Goal: Information Seeking & Learning: Learn about a topic

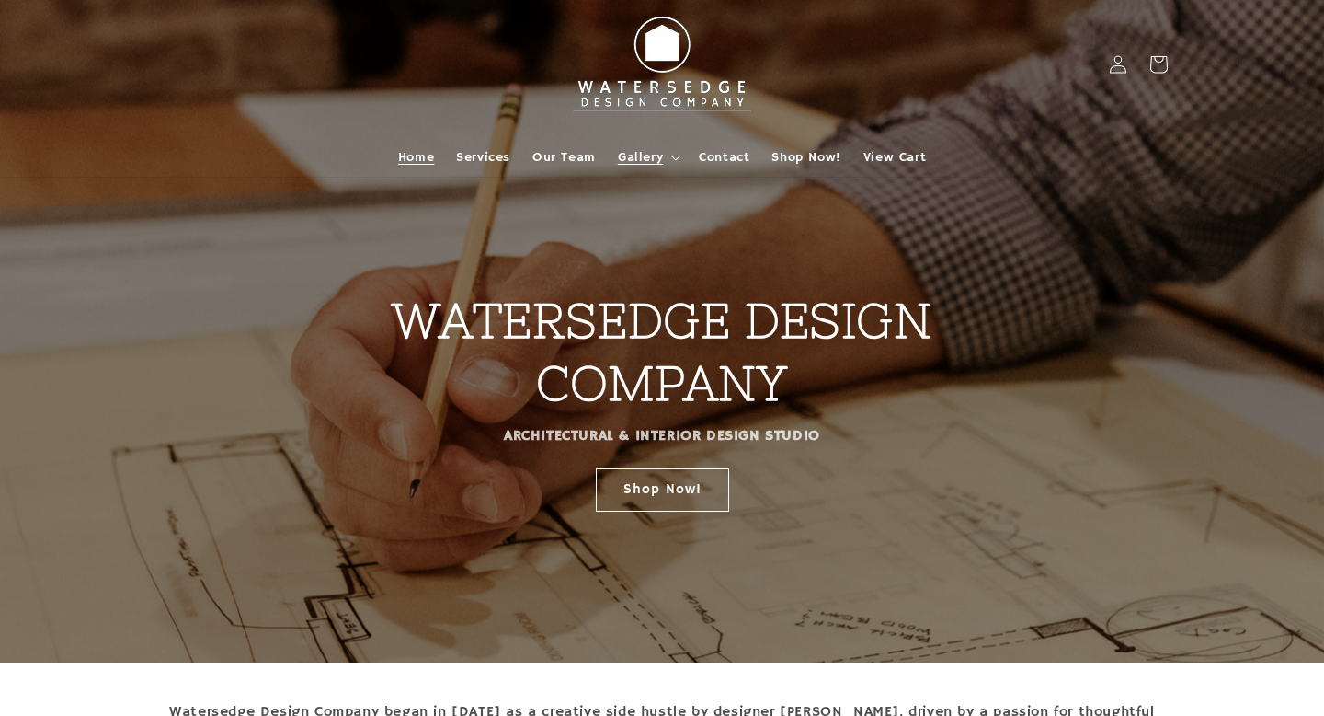
click at [633, 154] on span "Gallery" at bounding box center [640, 157] width 45 height 17
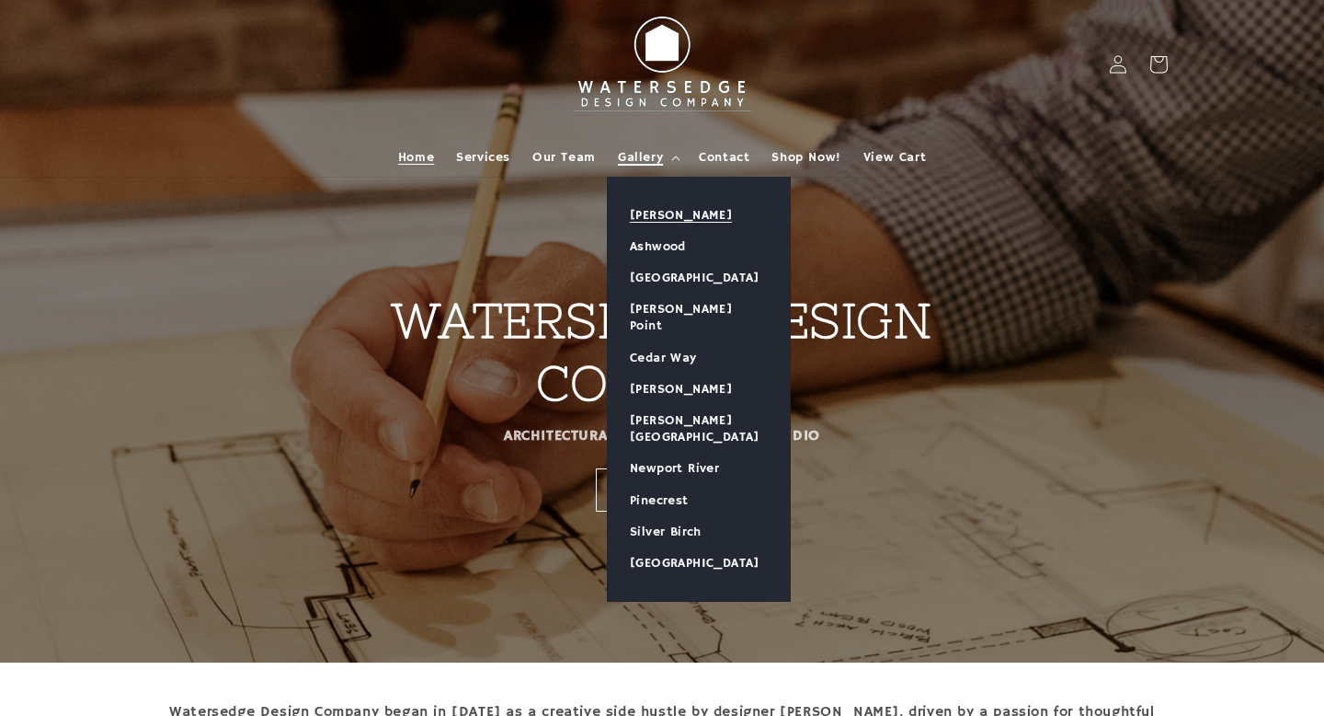
click at [675, 203] on link "[PERSON_NAME]" at bounding box center [699, 215] width 182 height 31
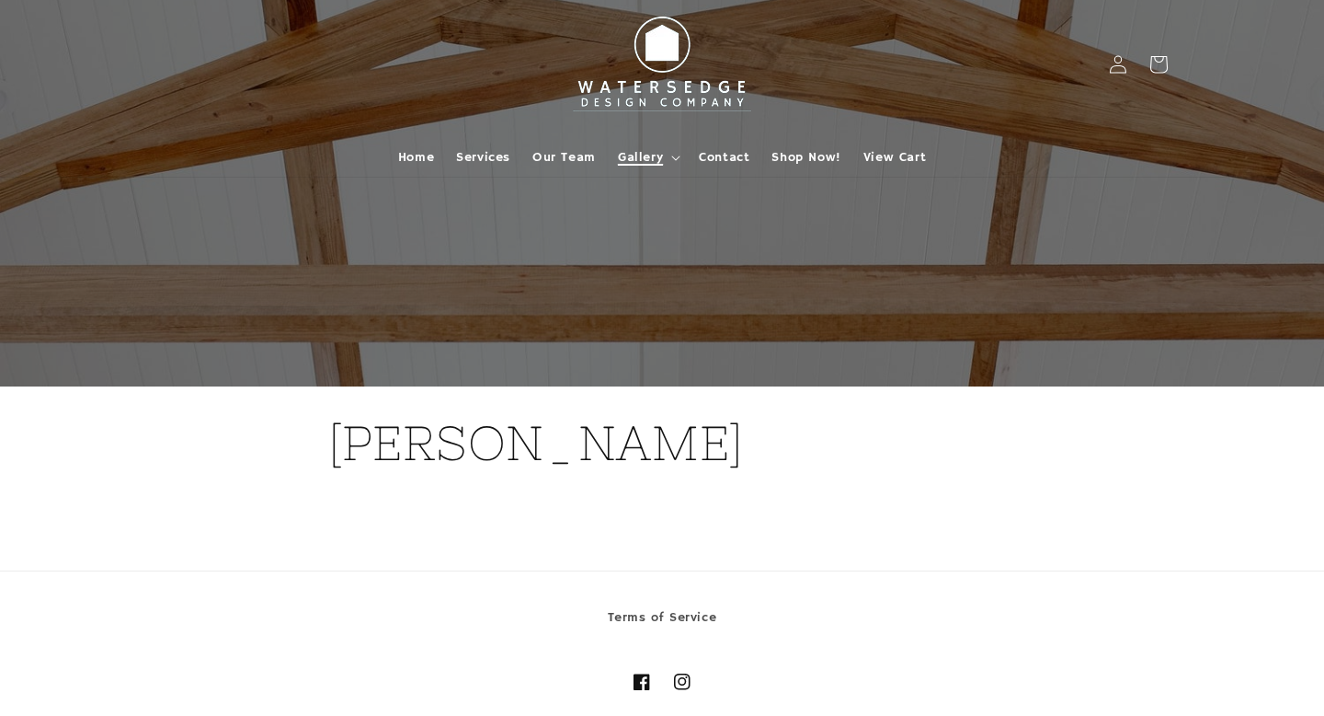
click at [677, 156] on icon at bounding box center [675, 158] width 9 height 6
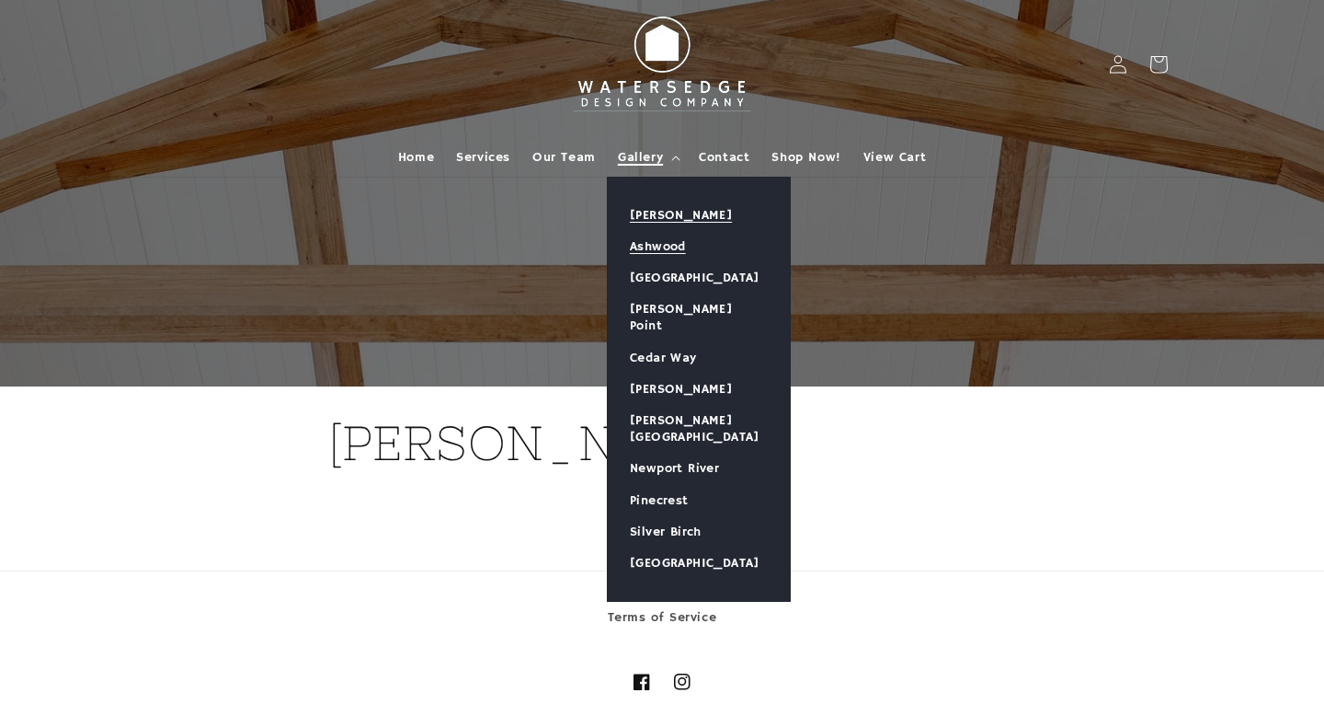
click at [687, 235] on link "Ashwood" at bounding box center [699, 246] width 182 height 31
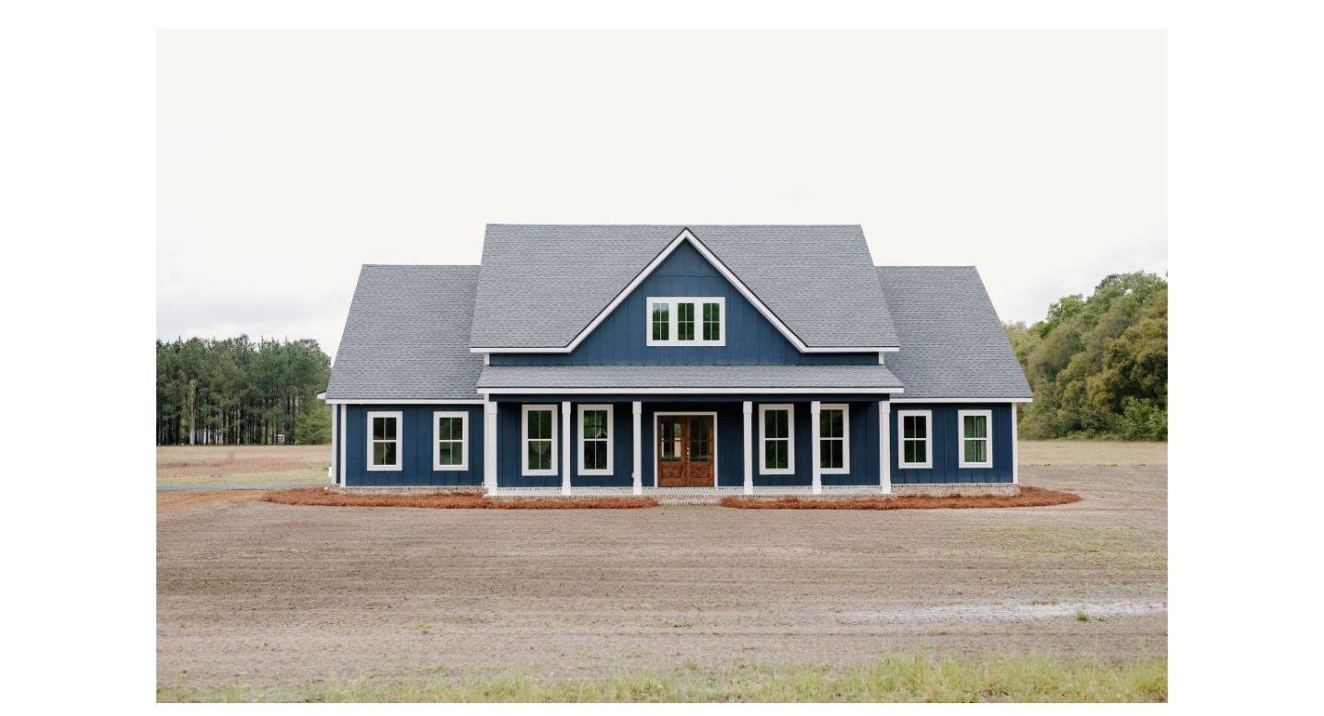
scroll to position [132, 0]
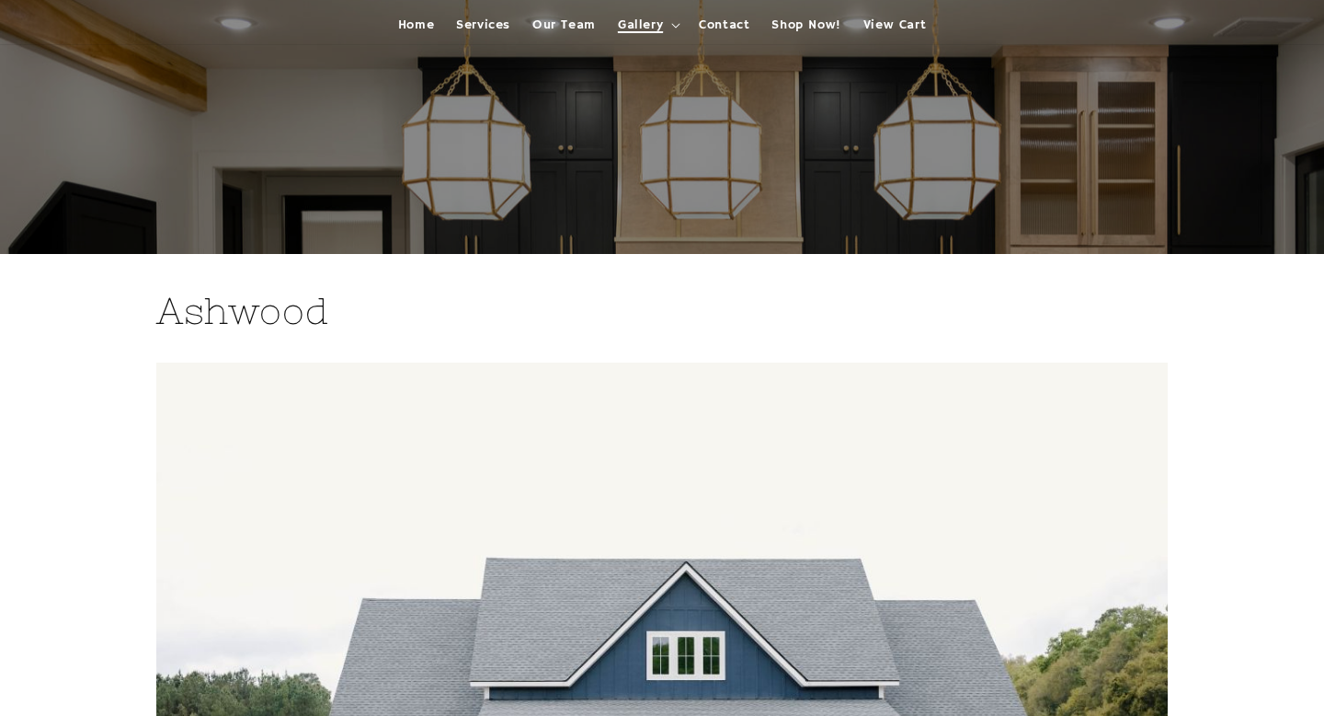
click at [669, 18] on summary "Gallery" at bounding box center [647, 25] width 81 height 39
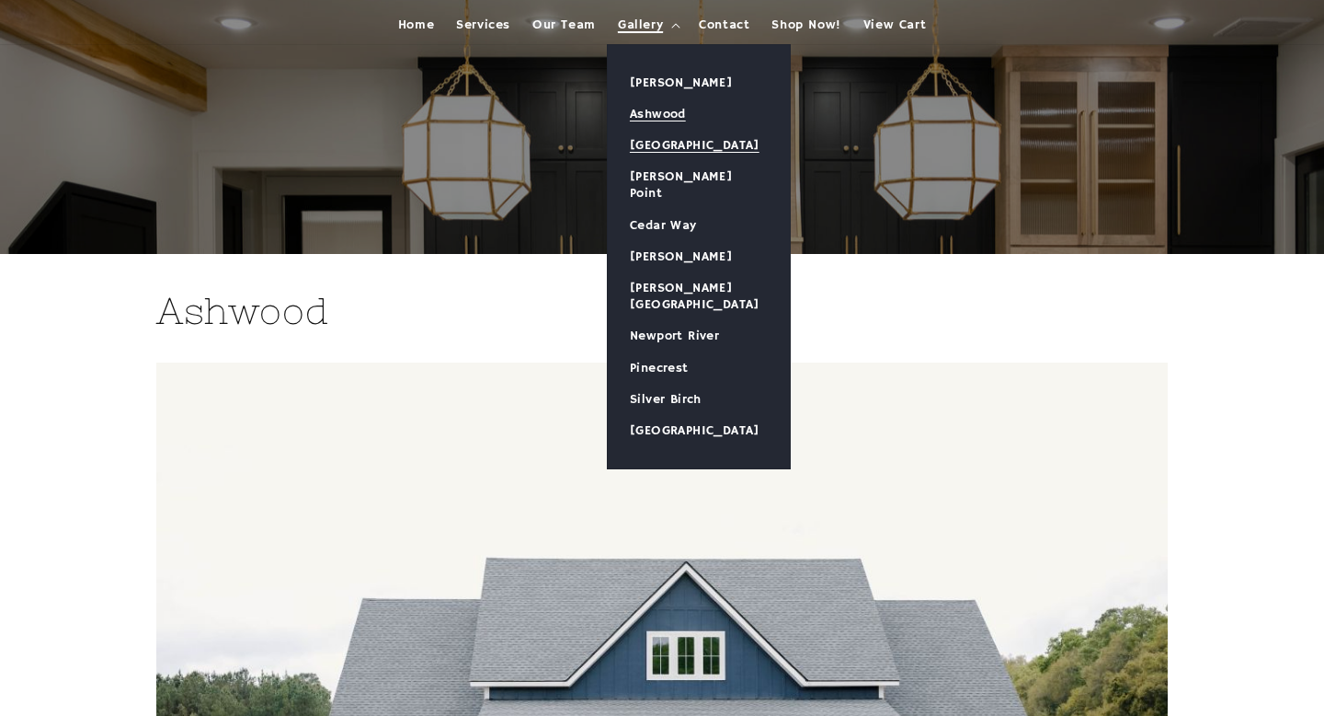
click at [693, 142] on link "[GEOGRAPHIC_DATA]" at bounding box center [699, 145] width 182 height 31
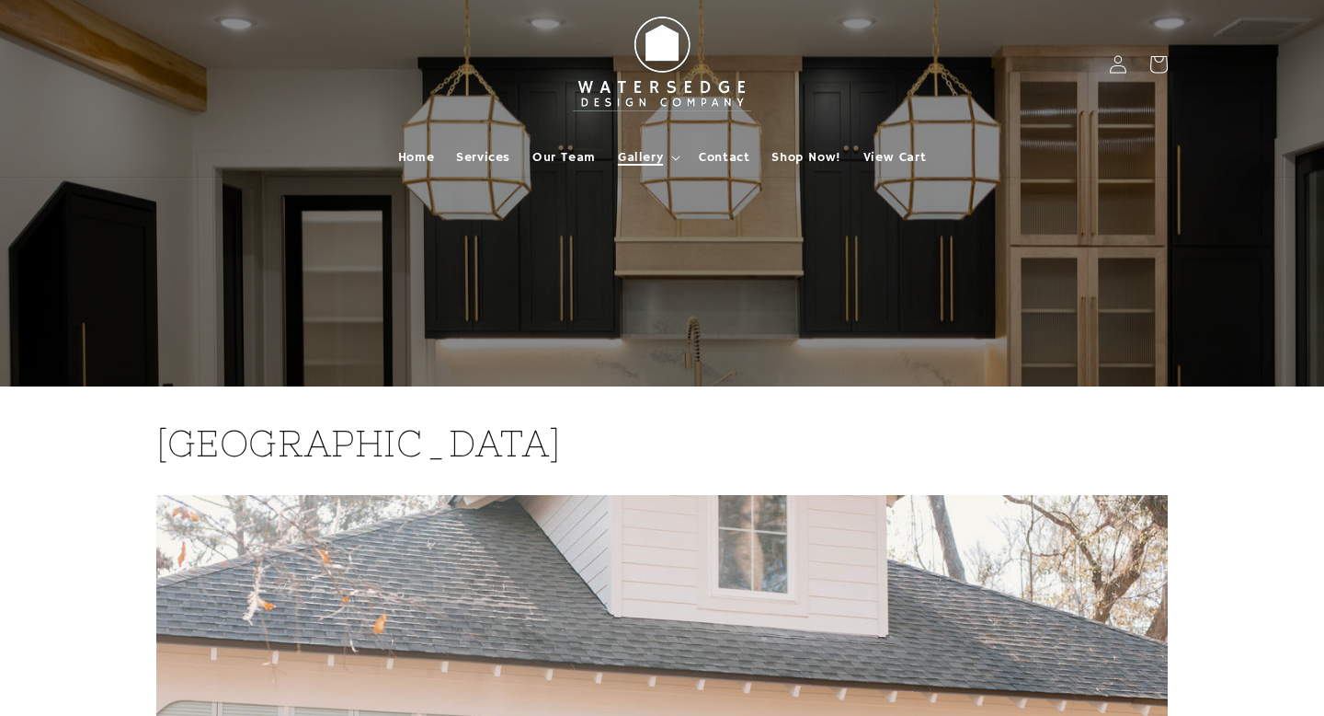
click at [674, 163] on summary "Gallery" at bounding box center [647, 157] width 81 height 39
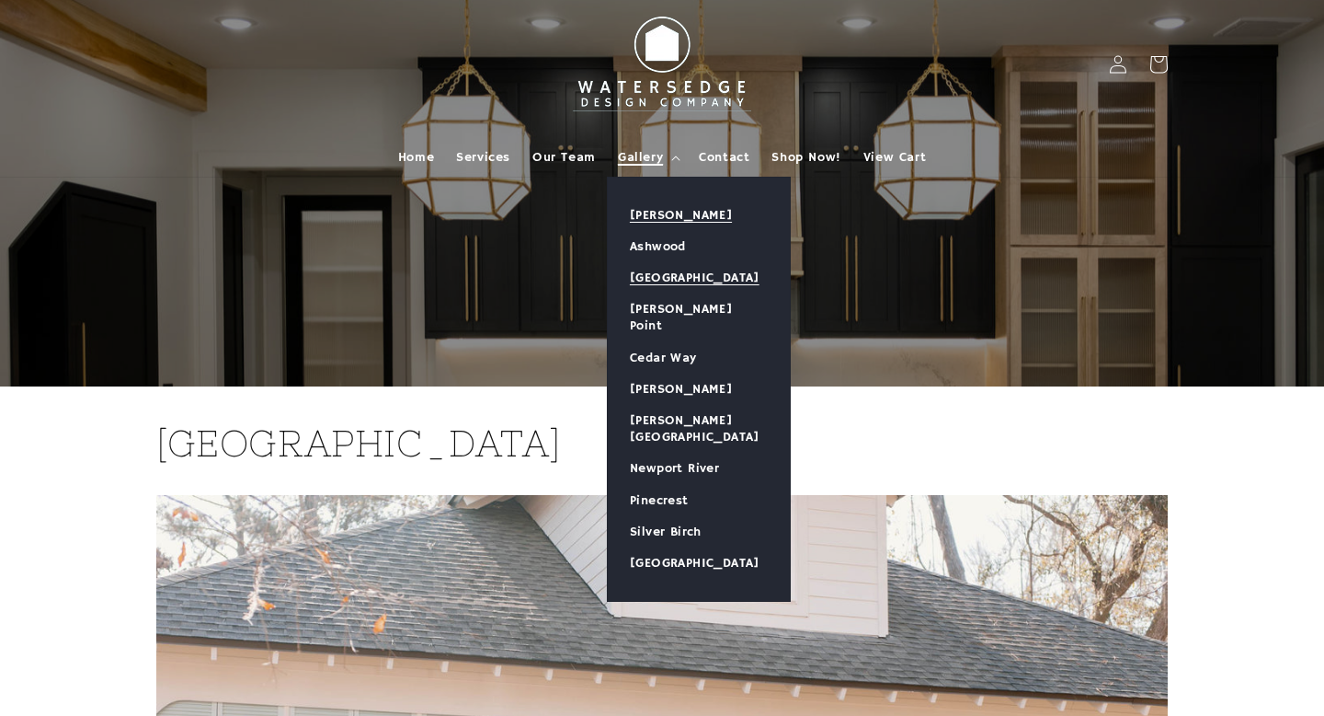
click at [652, 203] on link "[PERSON_NAME]" at bounding box center [699, 215] width 182 height 31
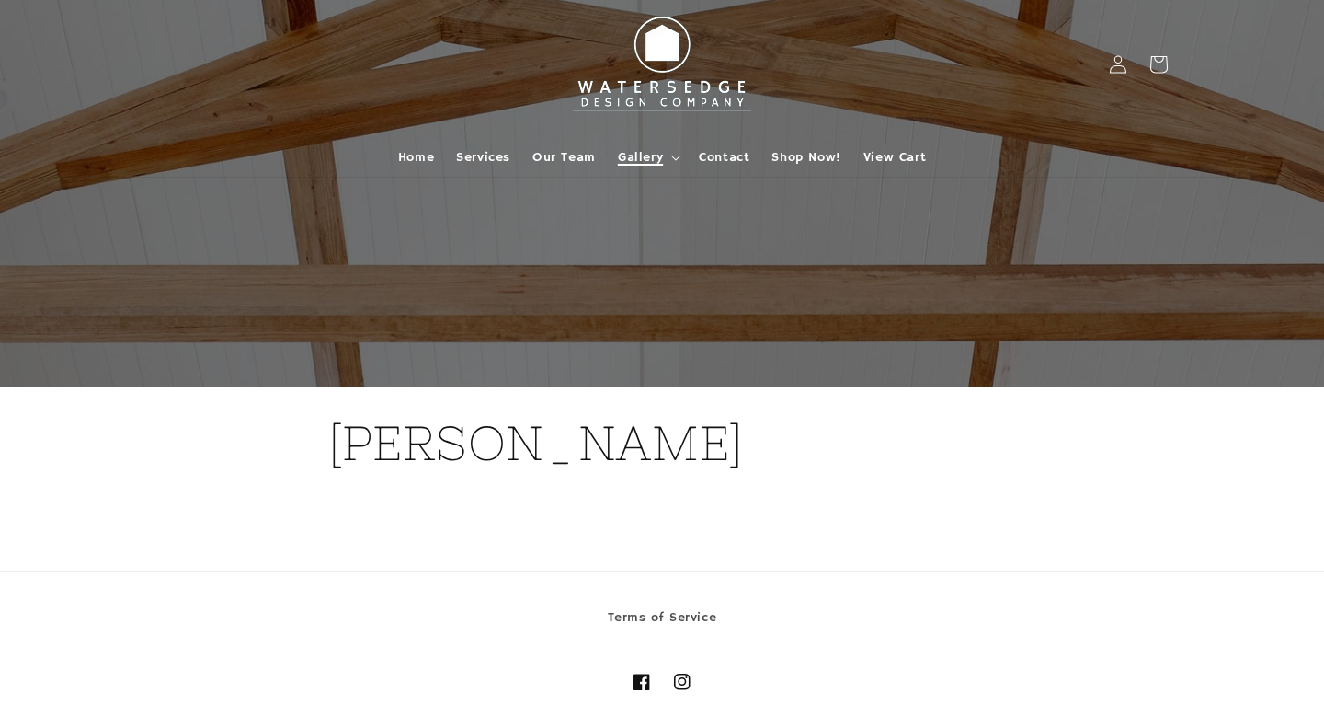
click at [673, 161] on summary "Gallery" at bounding box center [647, 157] width 81 height 39
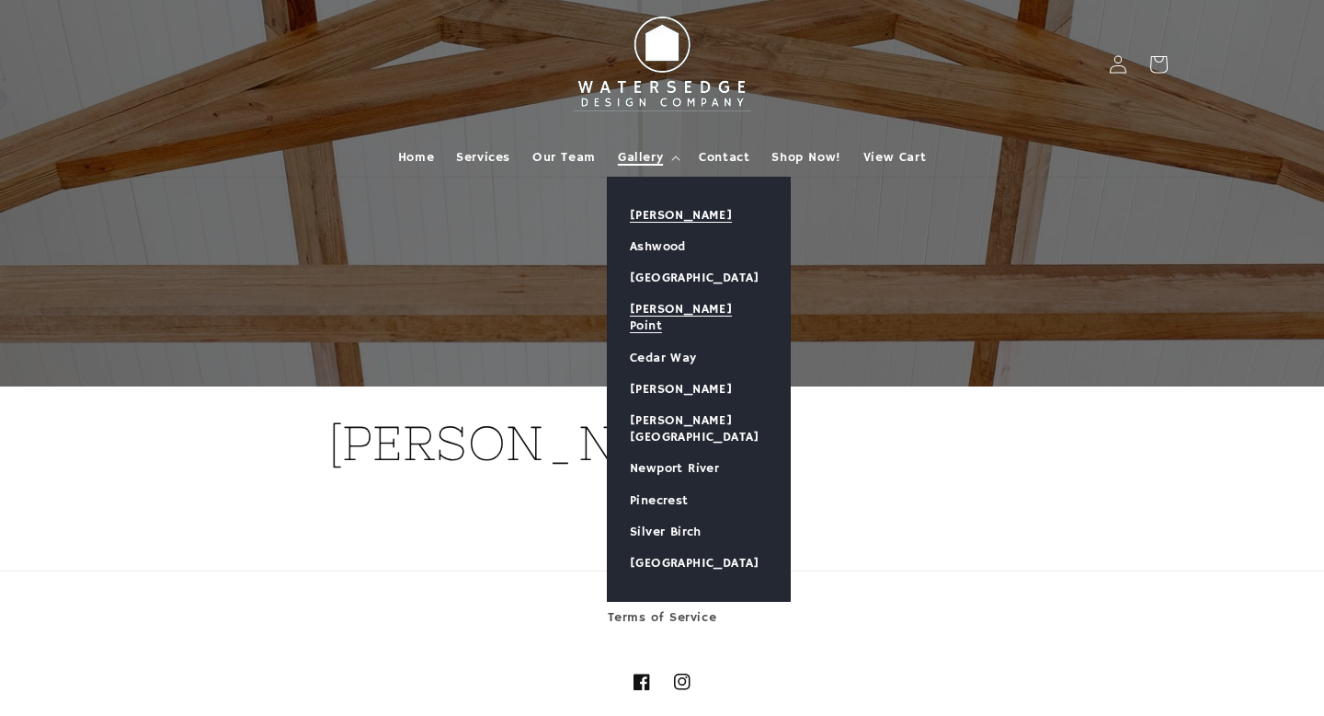
click at [703, 322] on link "[PERSON_NAME] Point" at bounding box center [699, 317] width 182 height 48
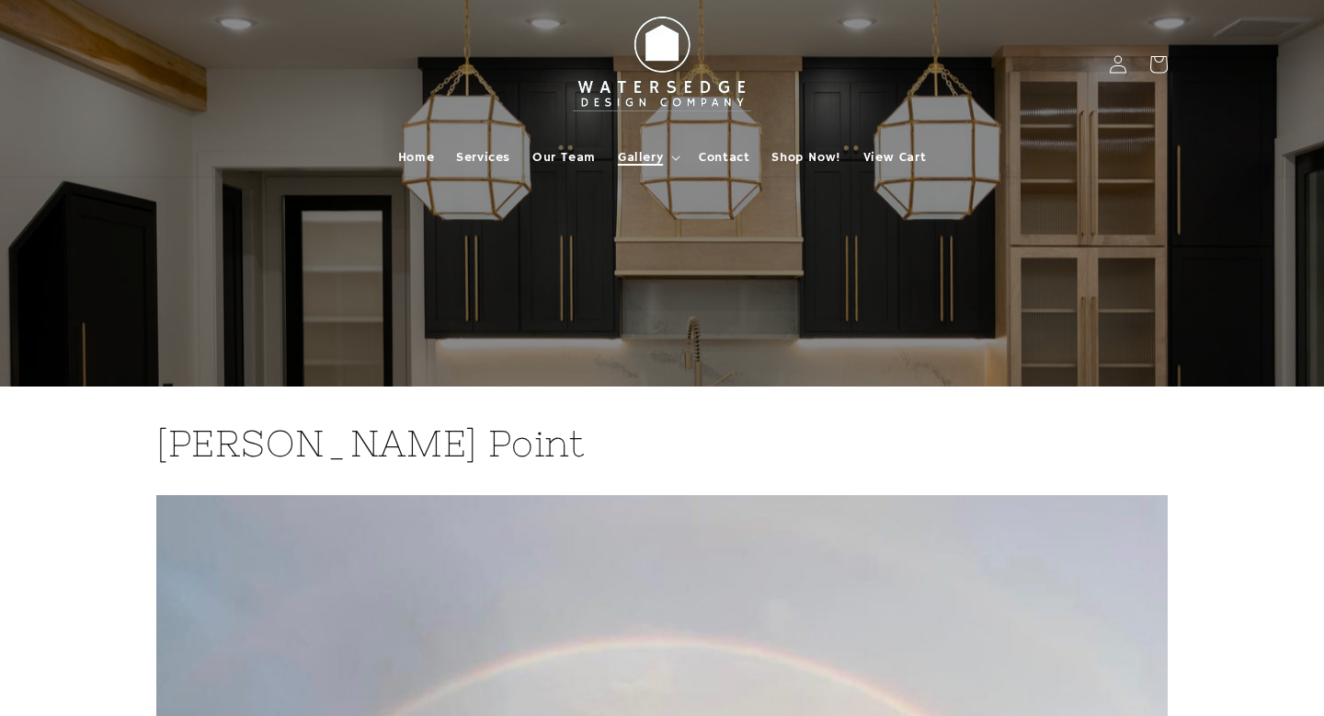
click at [670, 145] on summary "Gallery" at bounding box center [647, 157] width 81 height 39
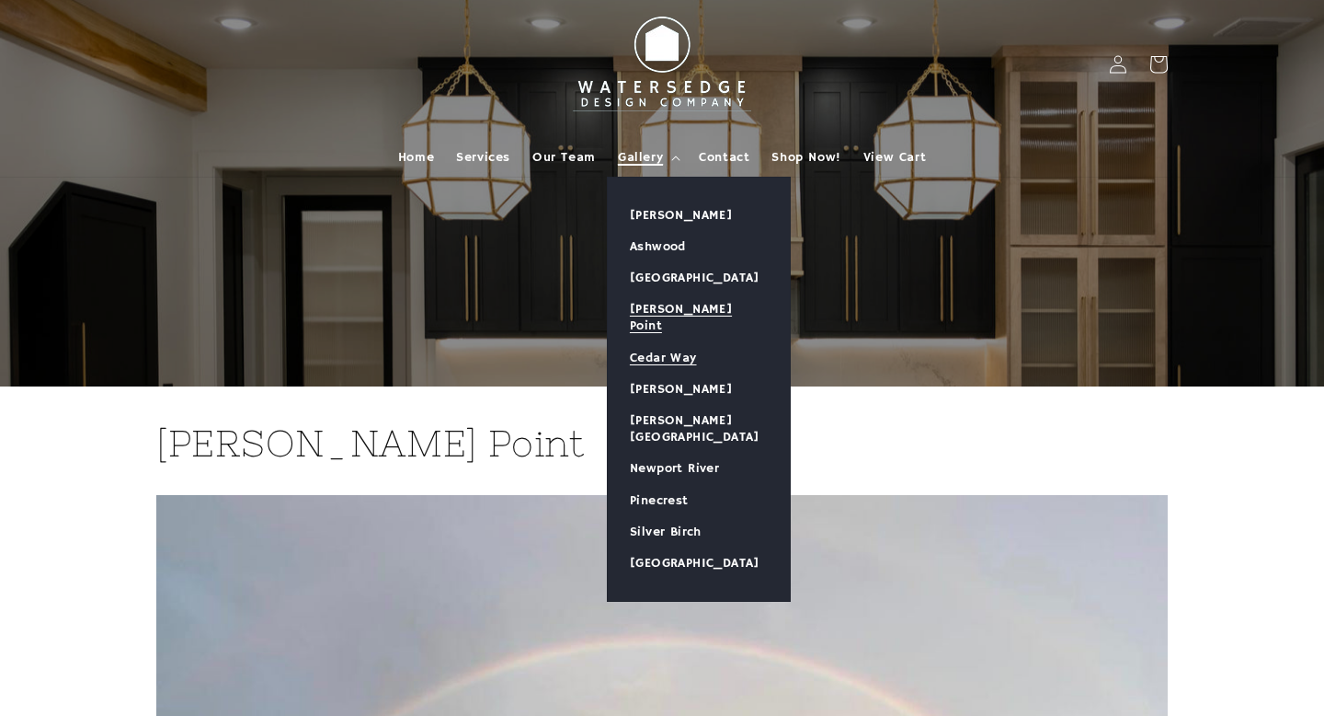
click at [677, 342] on link "Cedar Way" at bounding box center [699, 357] width 182 height 31
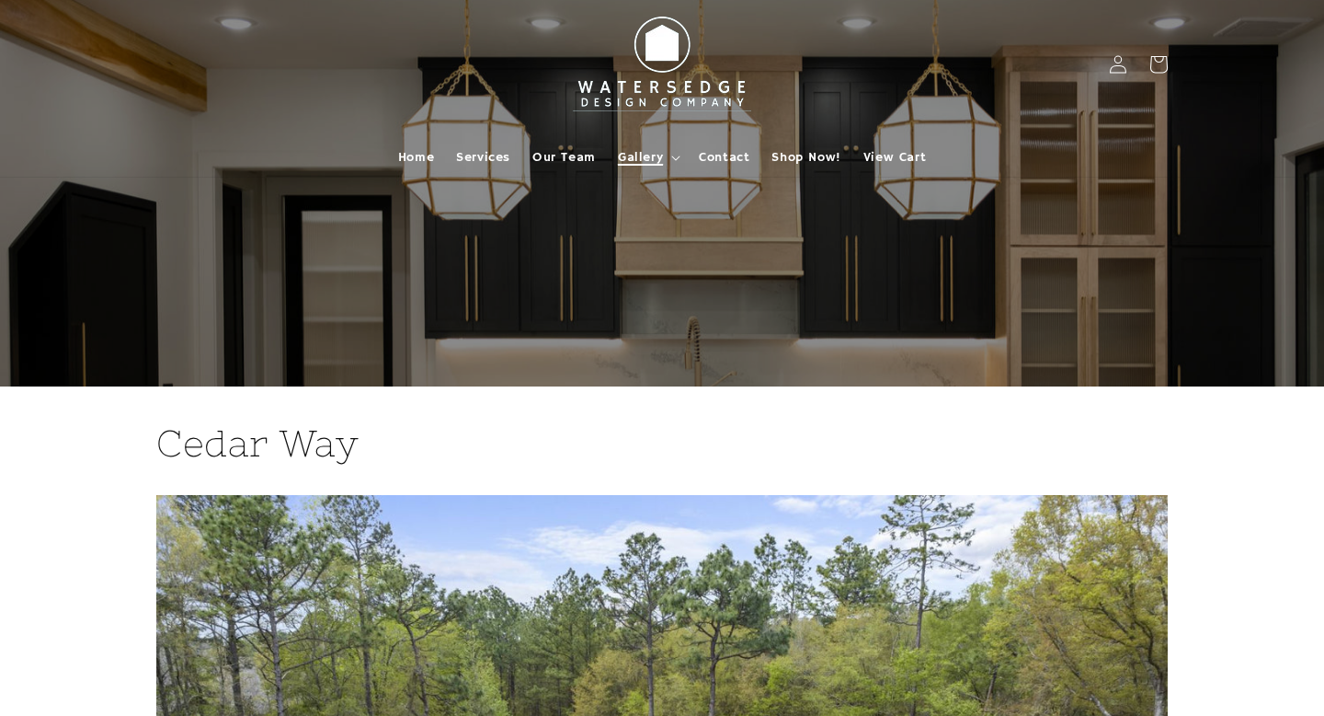
click at [671, 160] on icon at bounding box center [675, 158] width 9 height 6
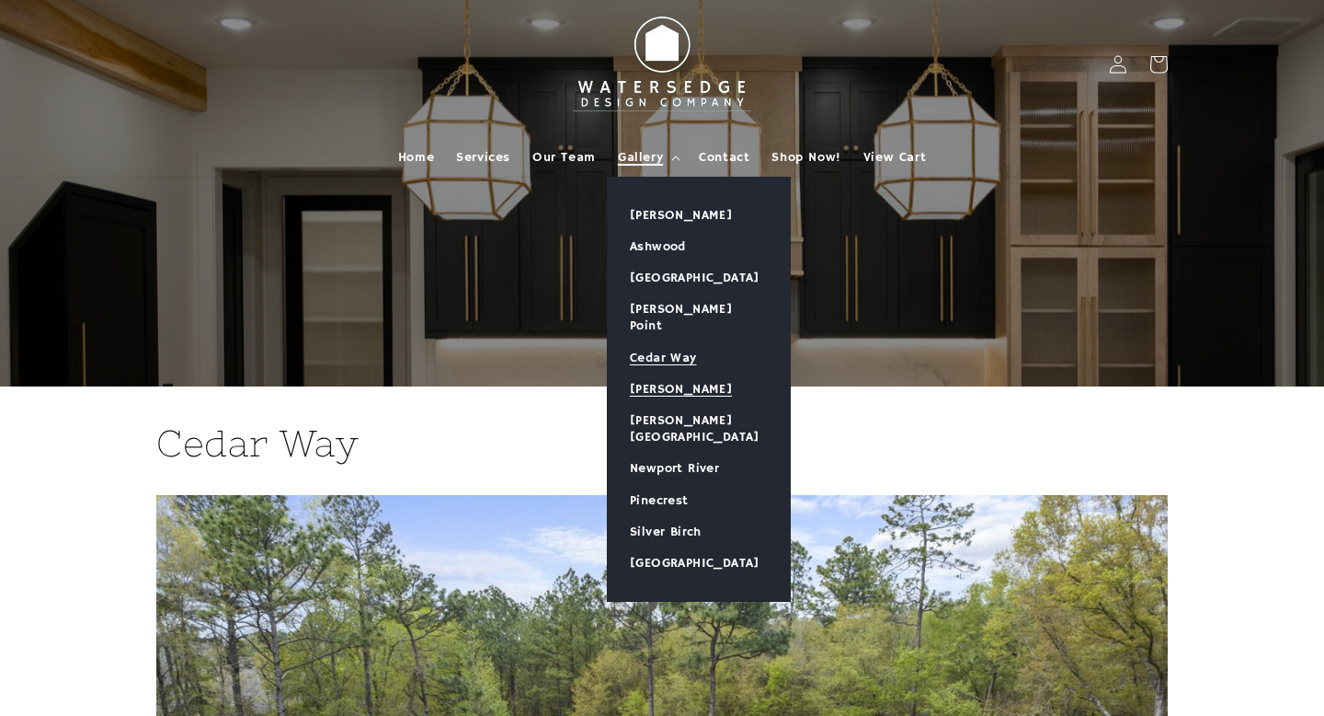
click at [682, 373] on link "[PERSON_NAME]" at bounding box center [699, 388] width 182 height 31
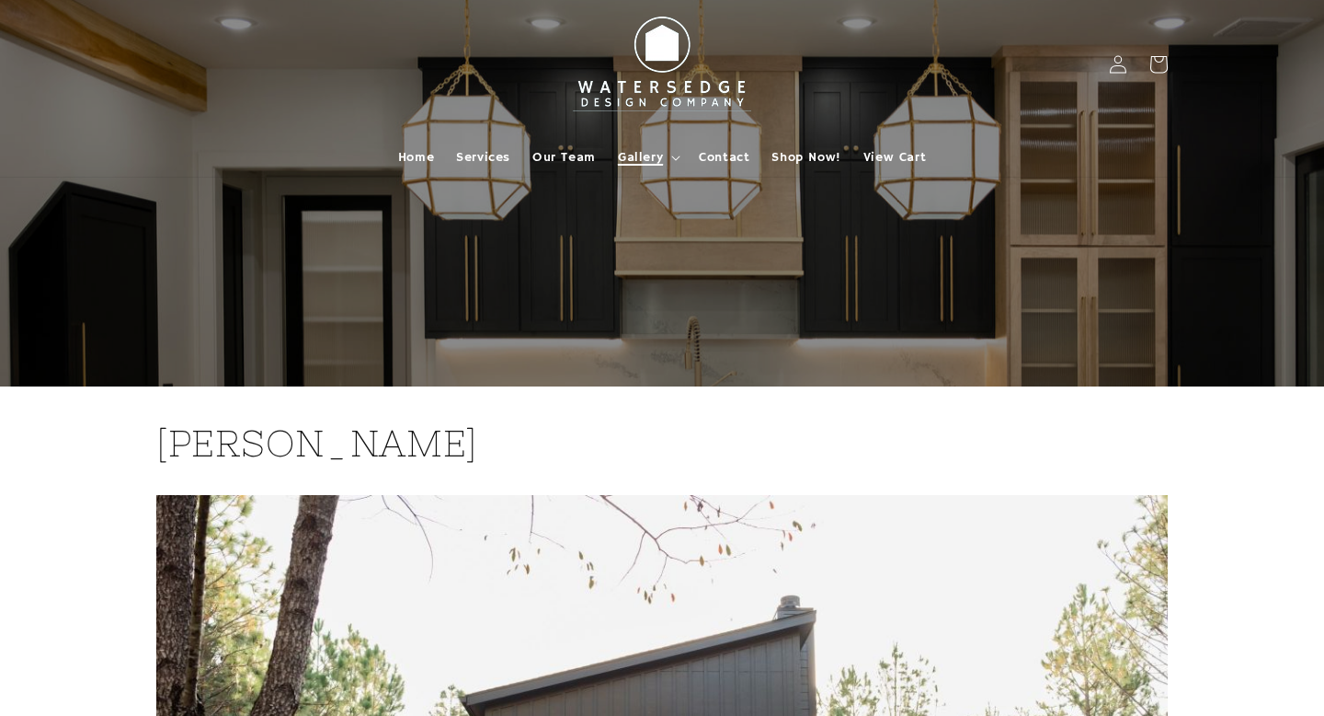
click at [662, 155] on span "Gallery" at bounding box center [640, 157] width 45 height 17
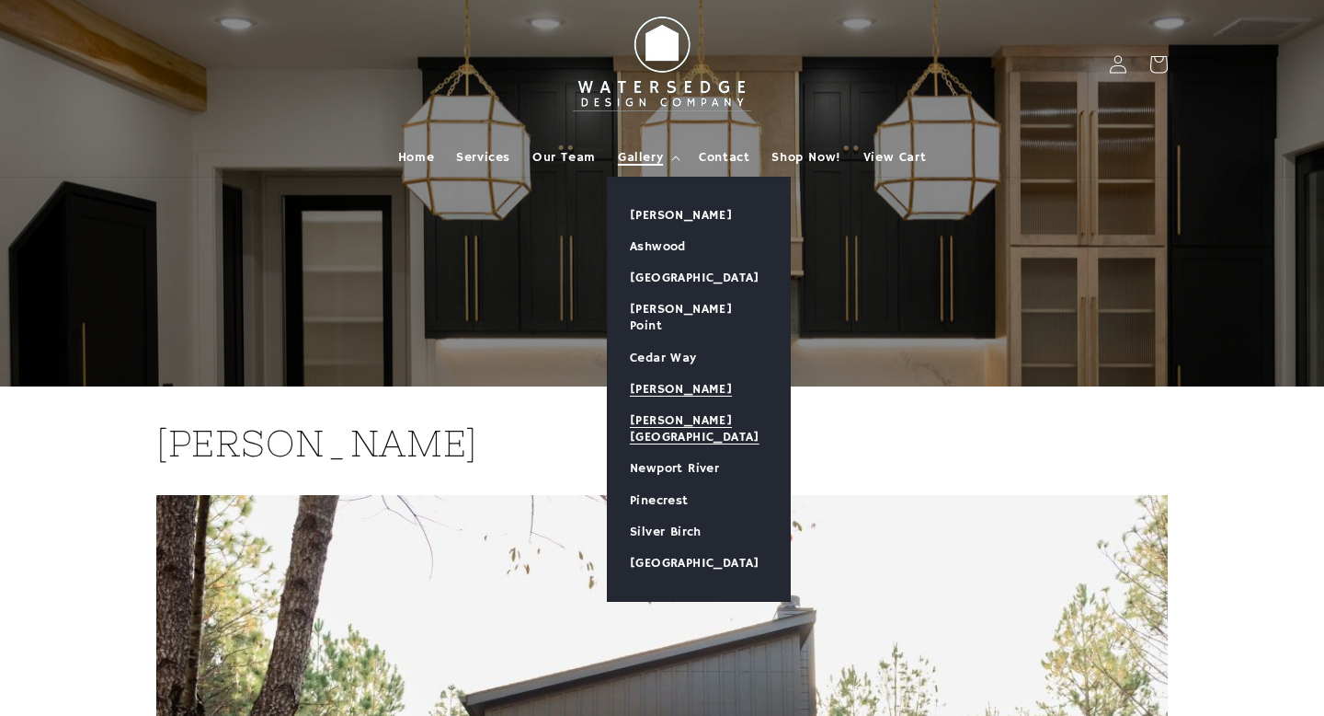
click at [683, 405] on link "[PERSON_NAME][GEOGRAPHIC_DATA]" at bounding box center [699, 429] width 182 height 48
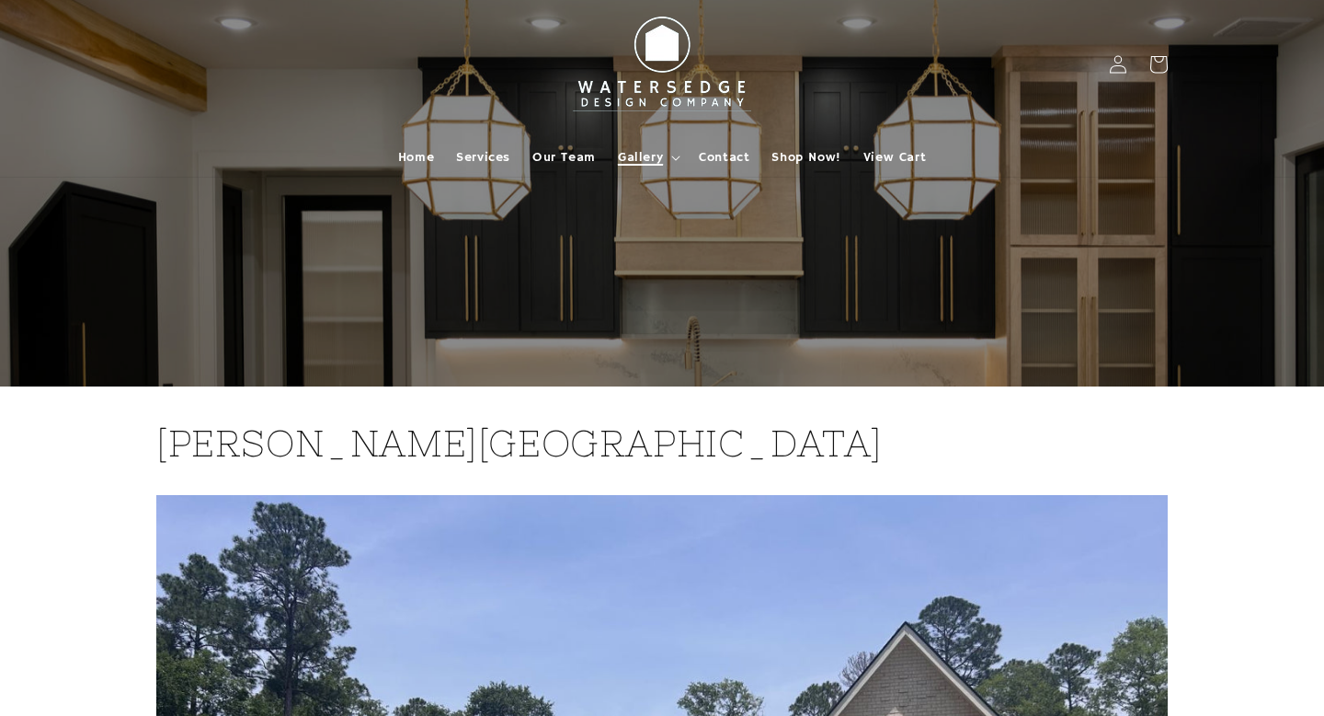
click at [665, 157] on summary "Gallery" at bounding box center [647, 157] width 81 height 39
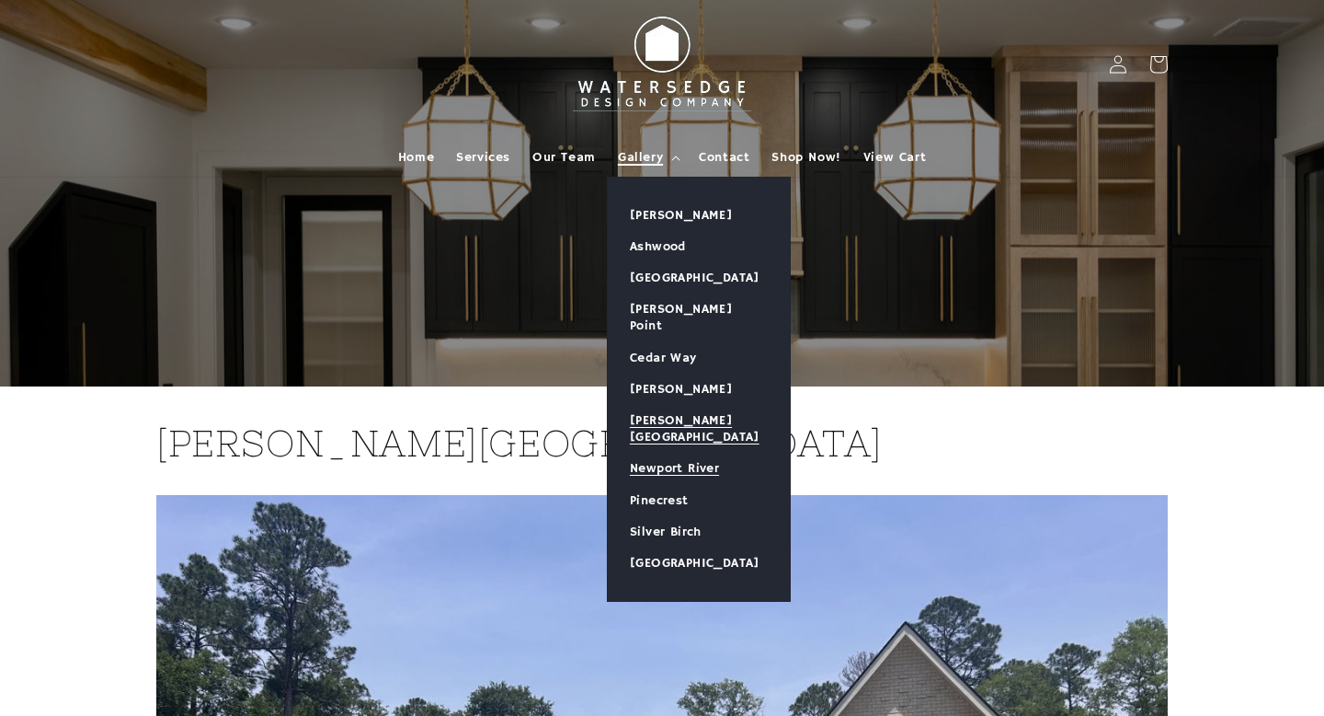
click at [692, 452] on link "Newport River" at bounding box center [699, 467] width 182 height 31
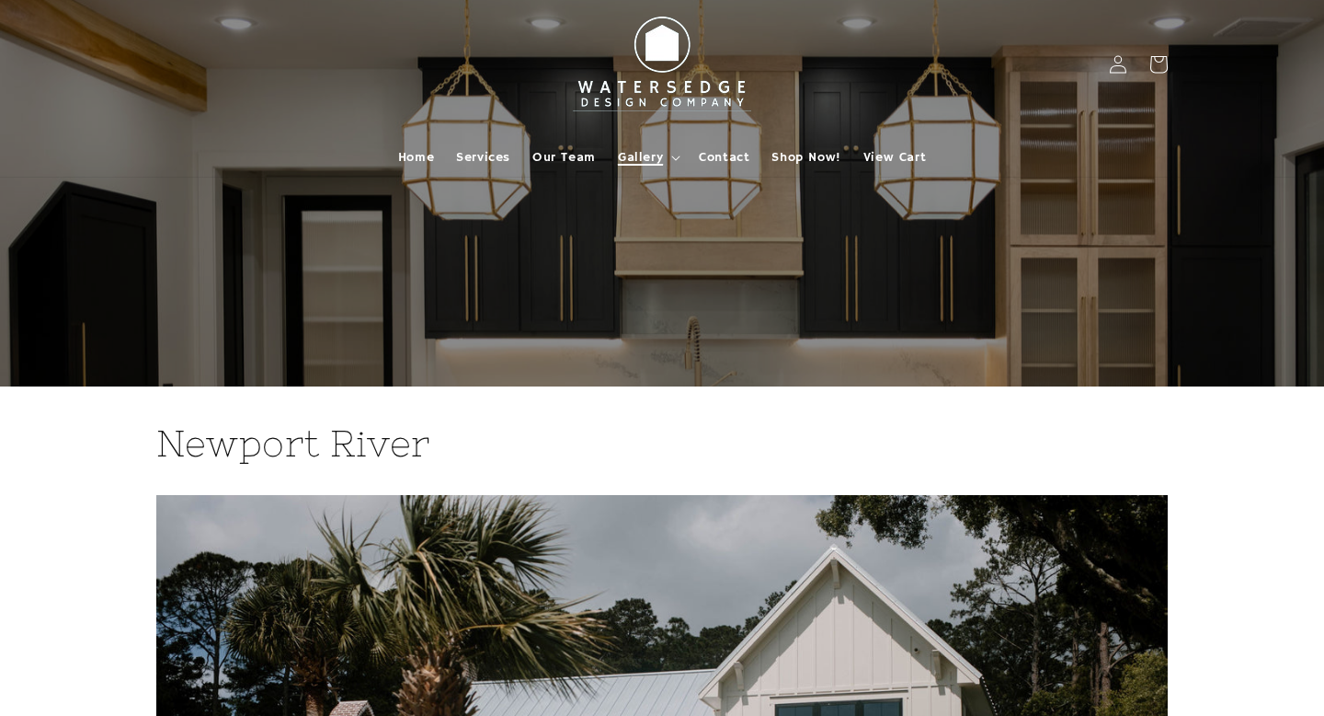
click at [672, 158] on icon at bounding box center [675, 158] width 9 height 6
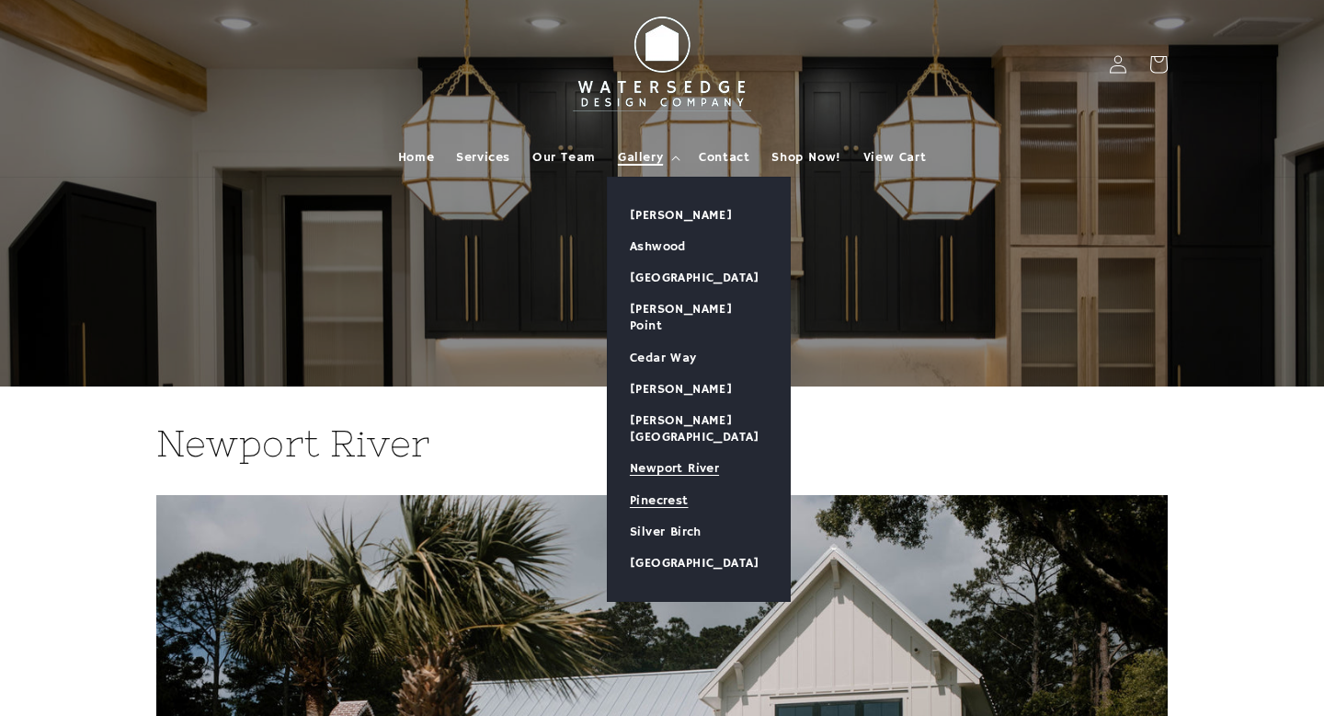
click at [662, 485] on link "Pinecrest" at bounding box center [699, 500] width 182 height 31
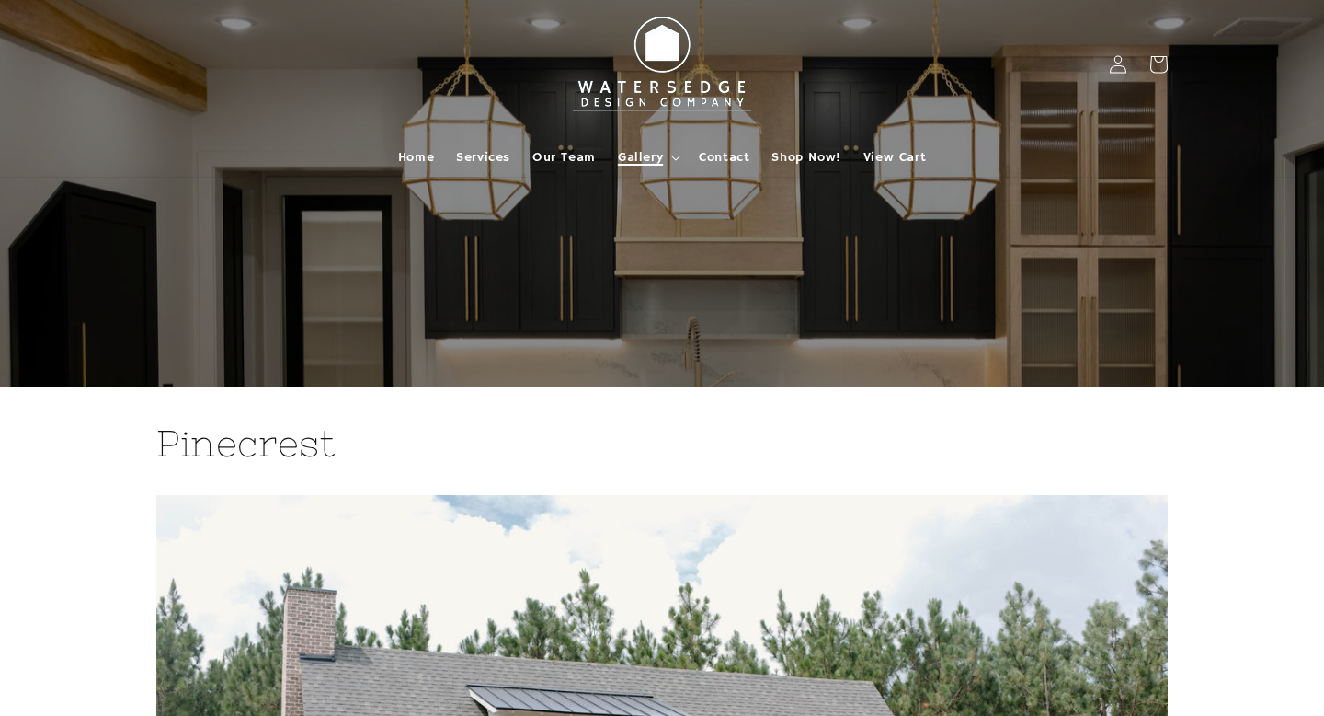
click at [670, 153] on summary "Gallery" at bounding box center [647, 157] width 81 height 39
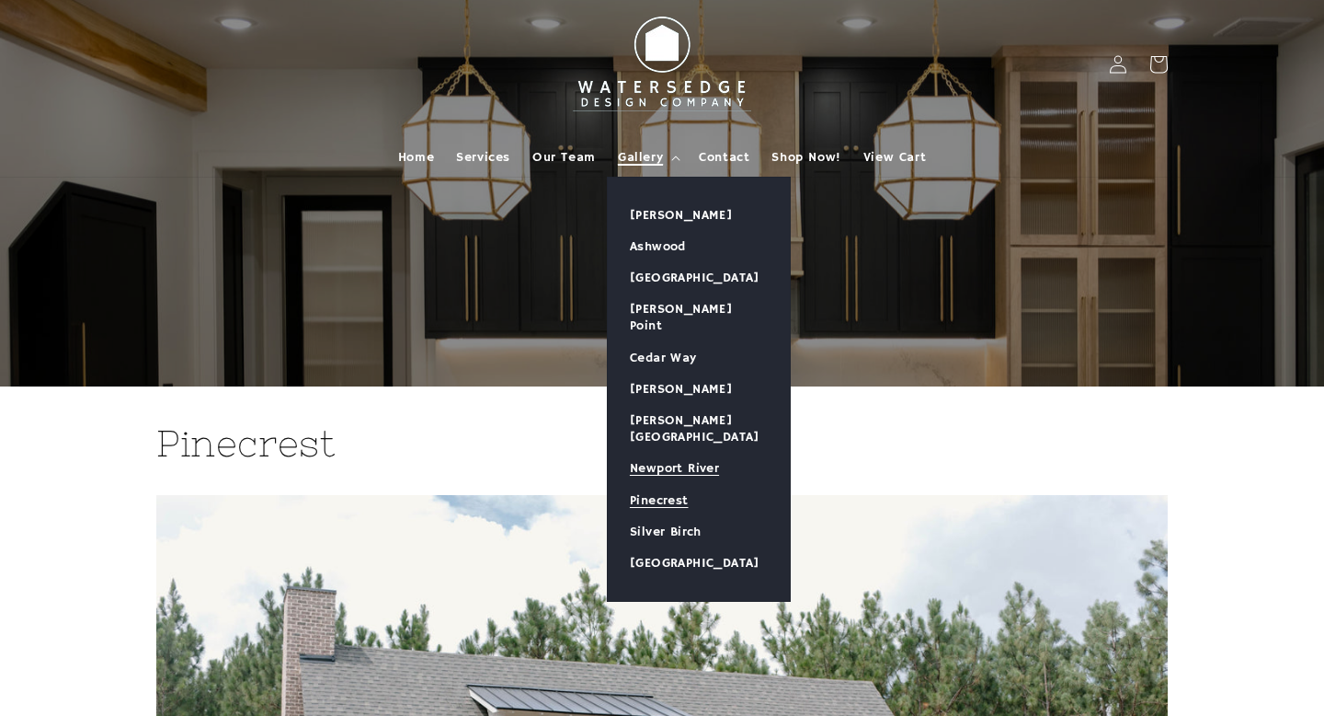
click at [707, 452] on link "Newport River" at bounding box center [699, 467] width 182 height 31
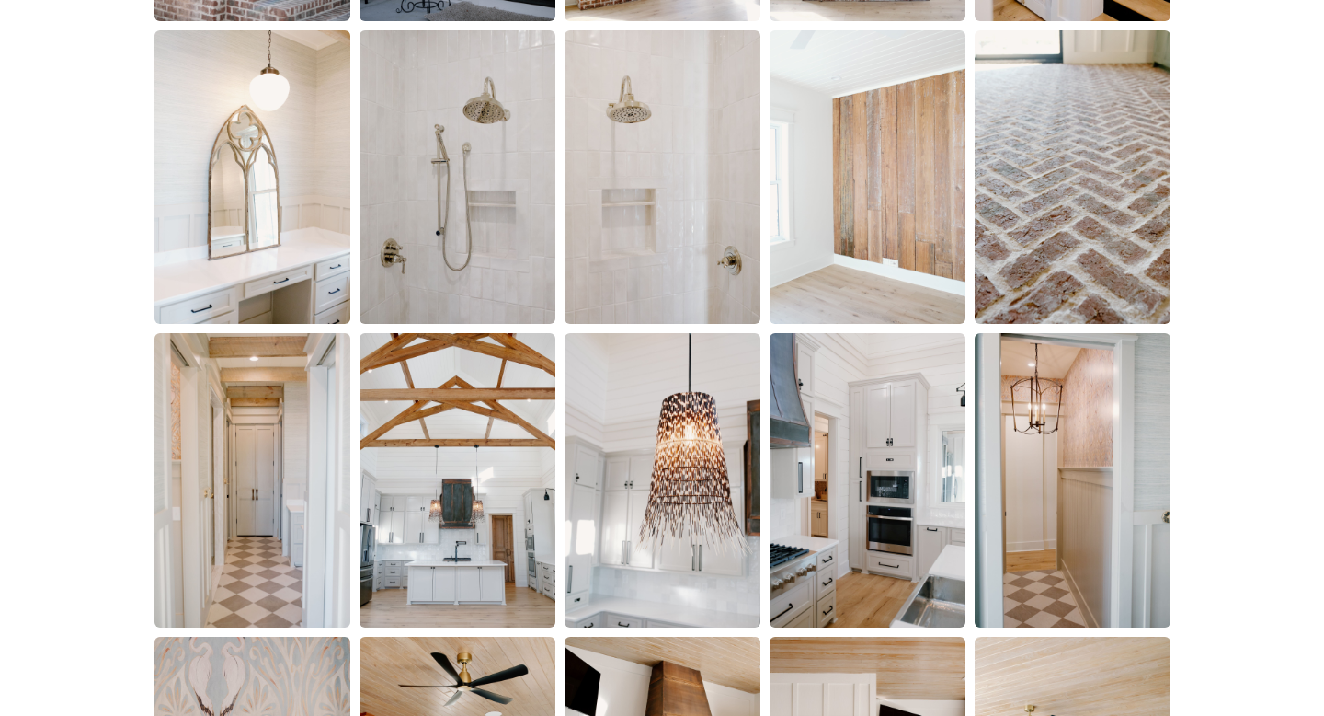
scroll to position [1531, 0]
click at [207, 542] on img at bounding box center [252, 479] width 200 height 300
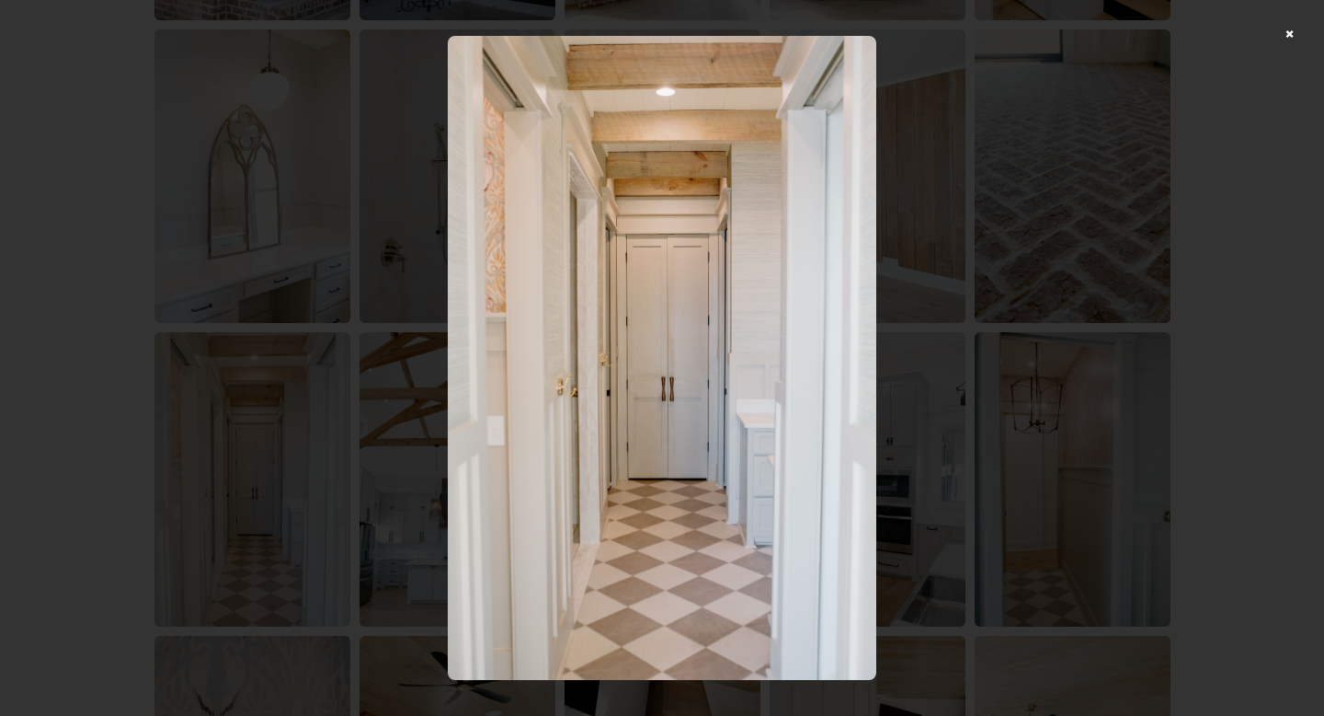
click at [743, 590] on img at bounding box center [663, 358] width 430 height 644
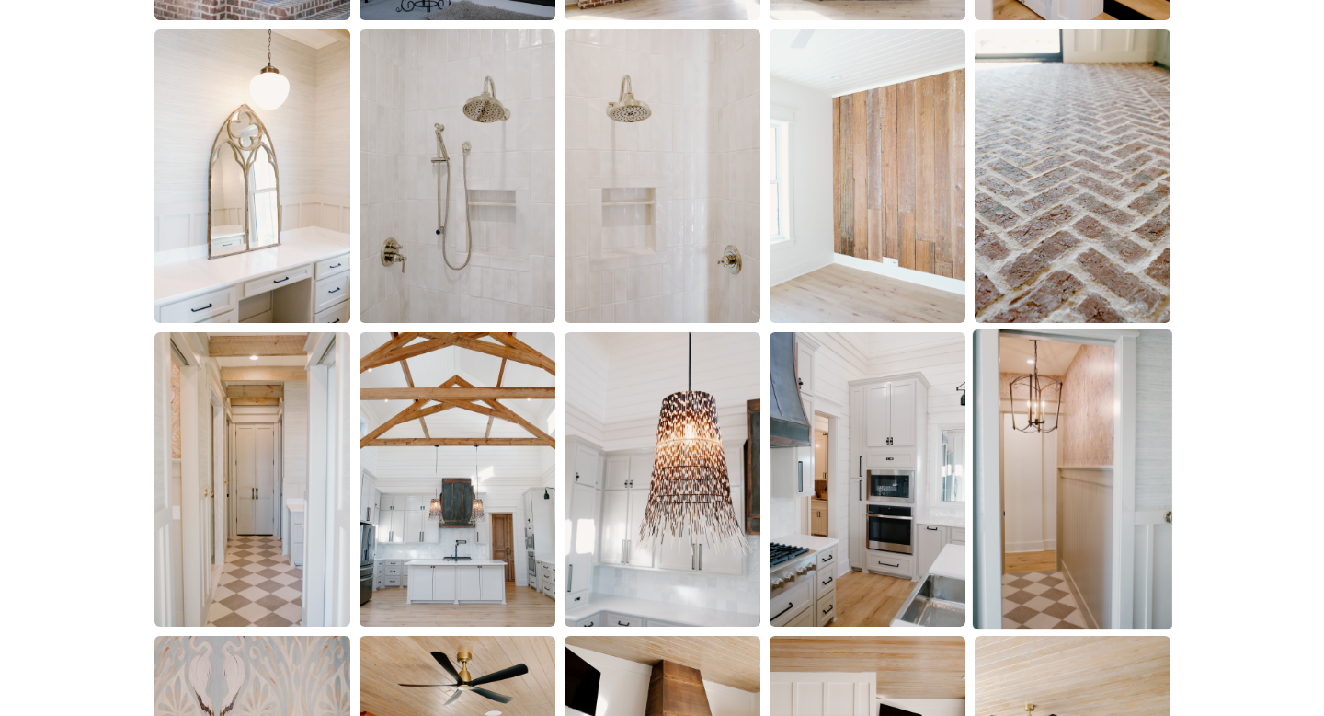
click at [1022, 510] on img at bounding box center [1072, 479] width 200 height 300
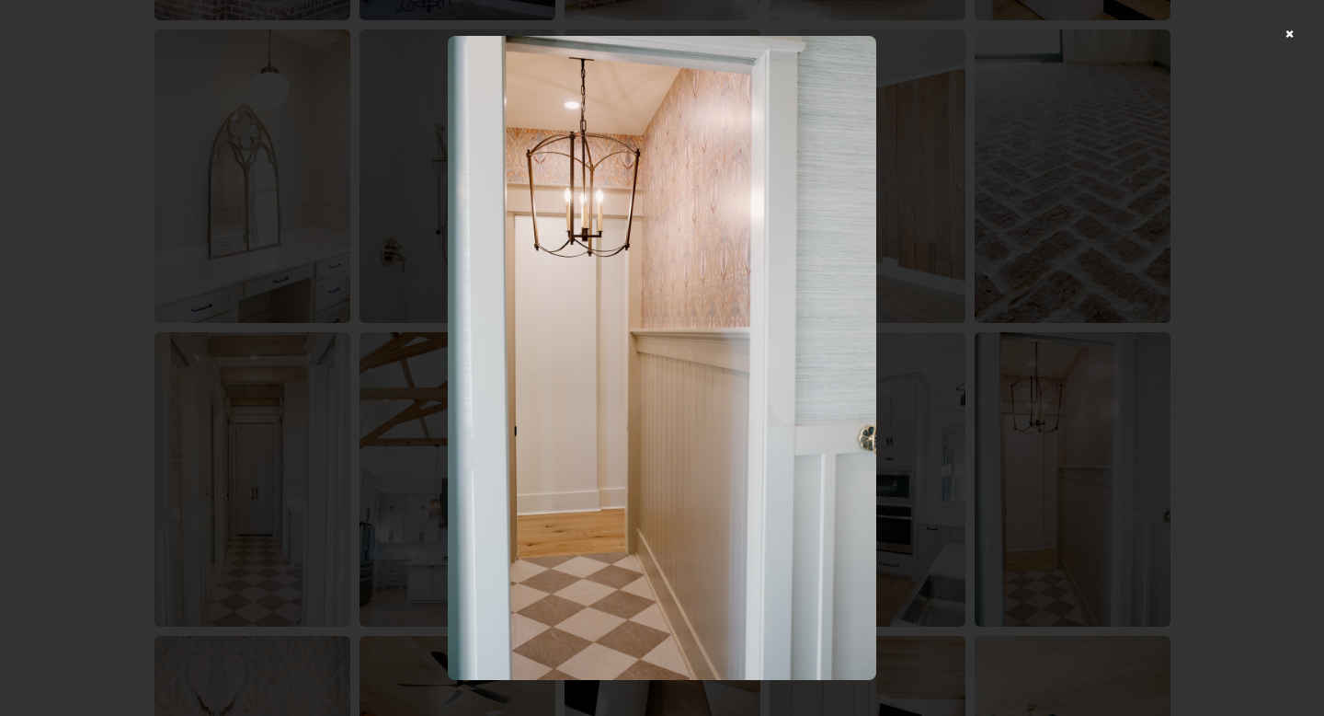
click at [1022, 510] on div at bounding box center [662, 358] width 1324 height 716
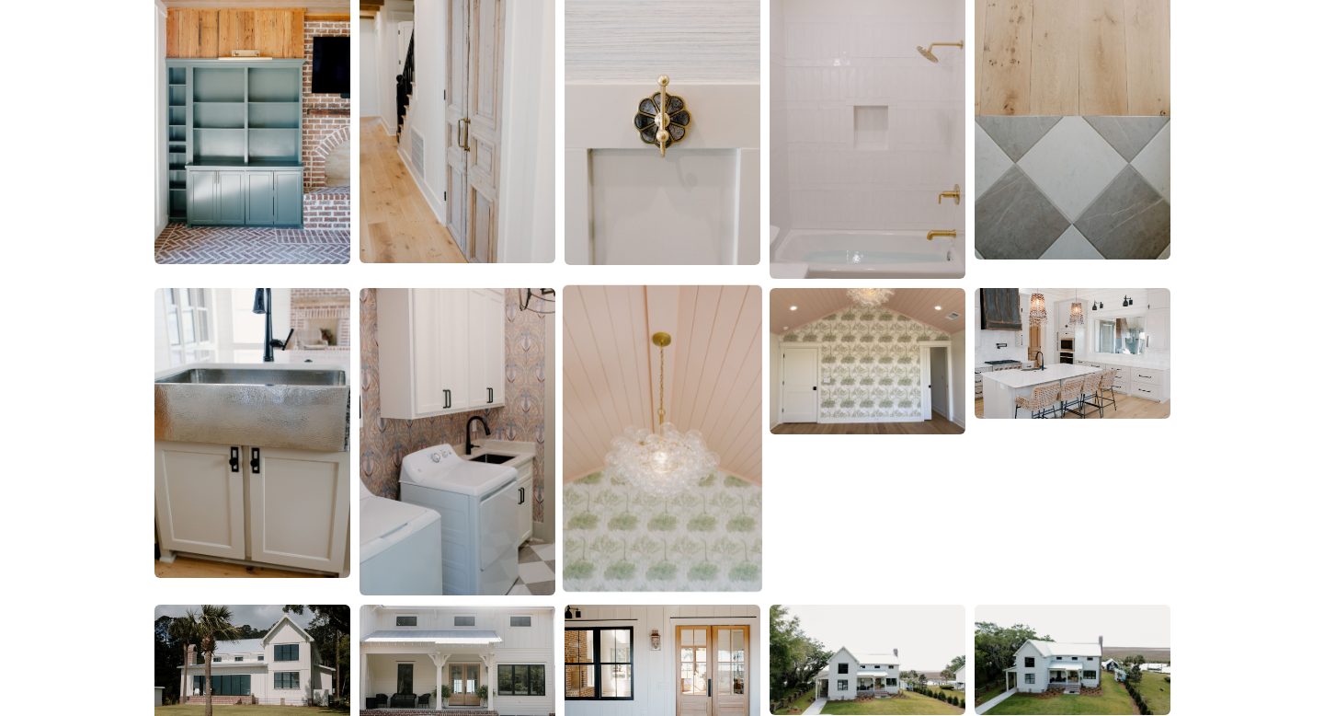
scroll to position [3618, 0]
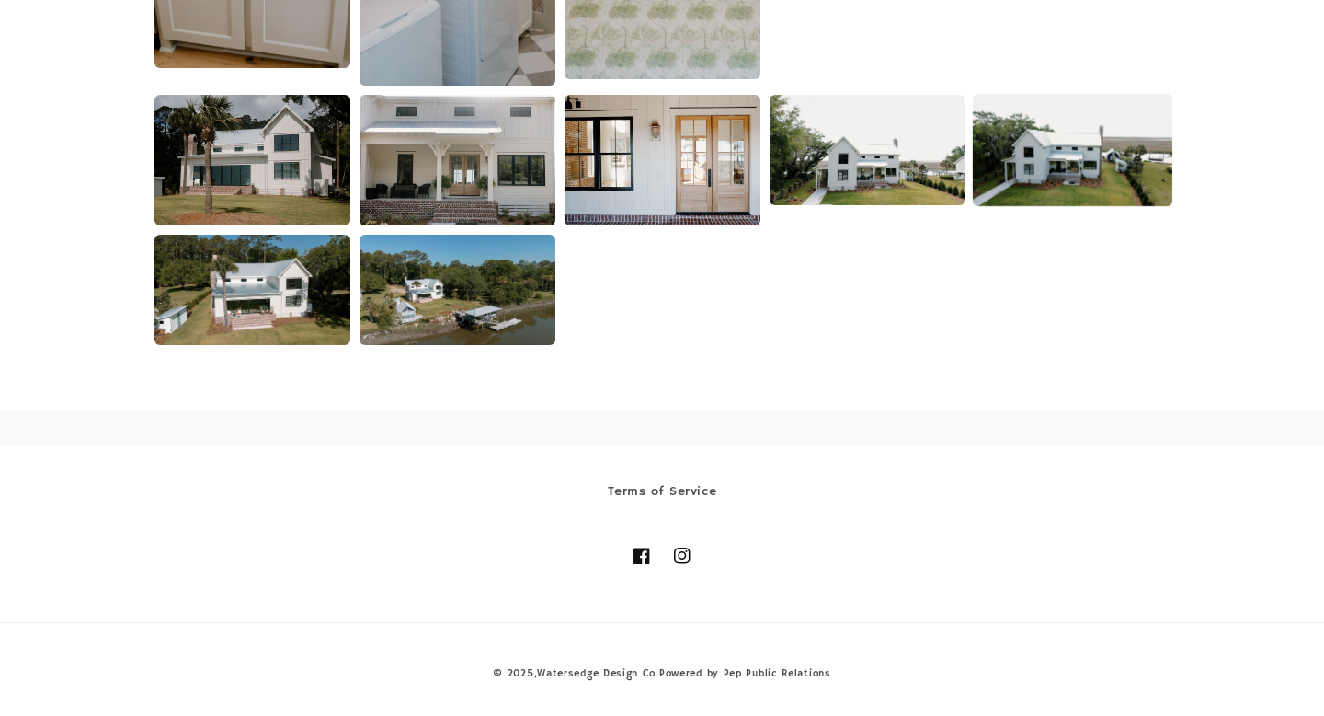
click at [1098, 143] on img at bounding box center [1072, 150] width 200 height 112
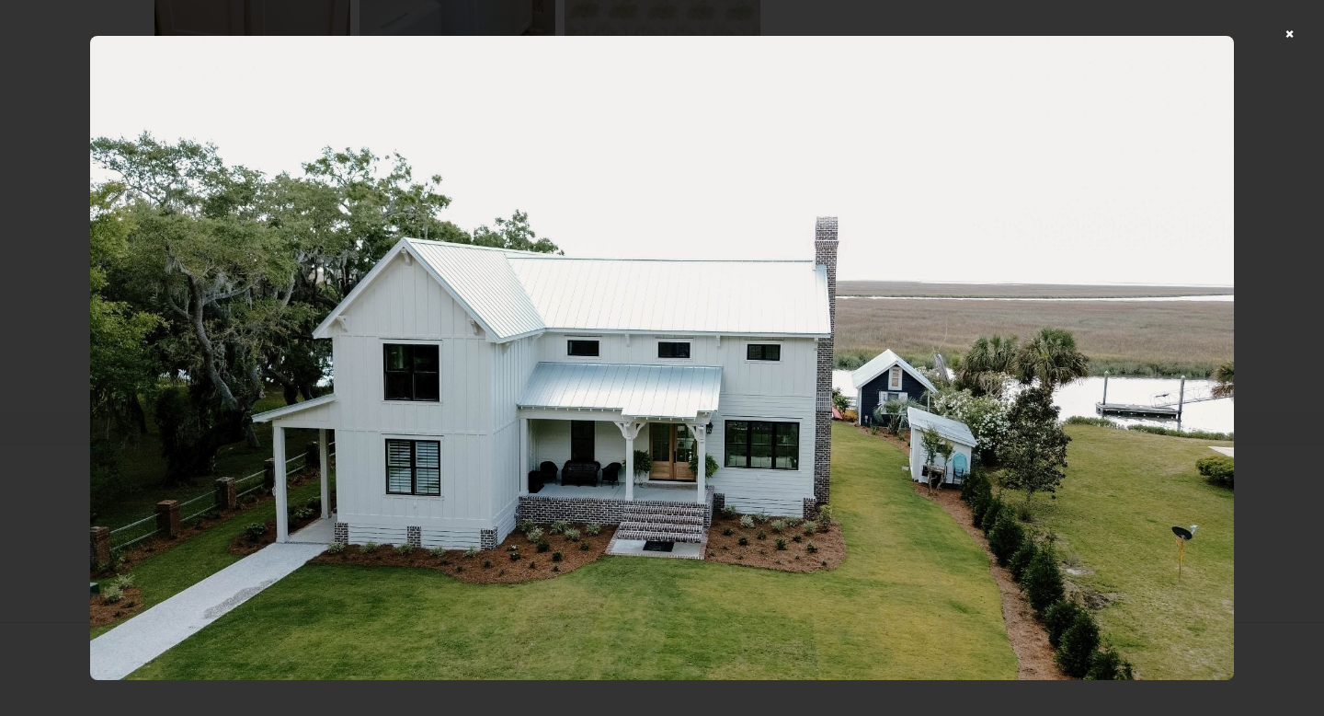
click at [687, 430] on img at bounding box center [662, 358] width 1145 height 644
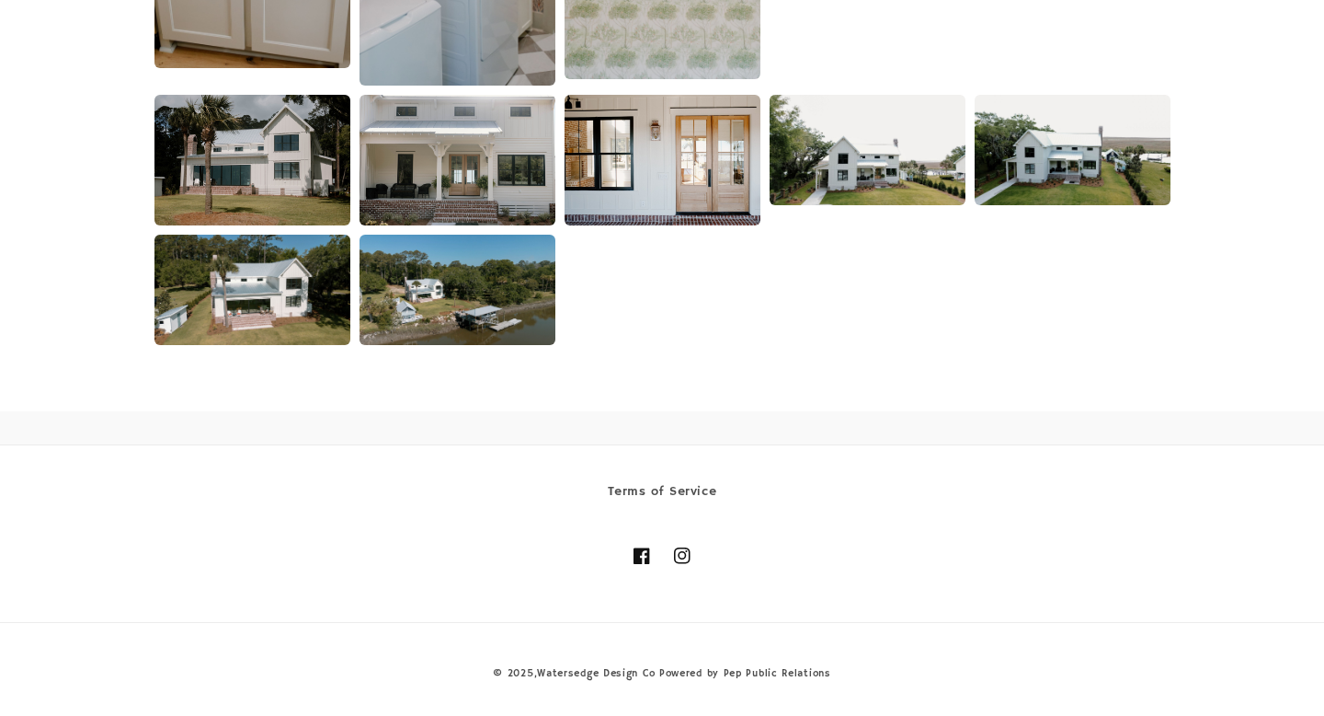
scroll to position [3555, 0]
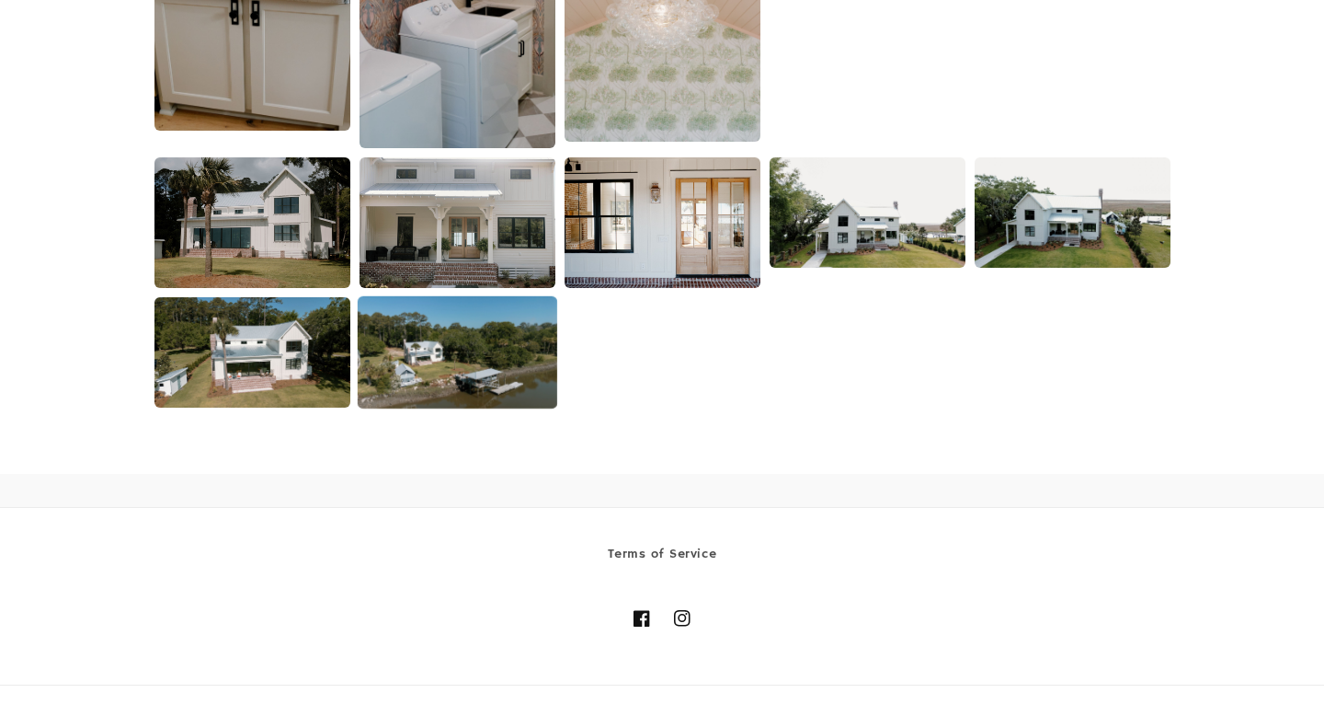
click at [438, 390] on img at bounding box center [457, 352] width 200 height 112
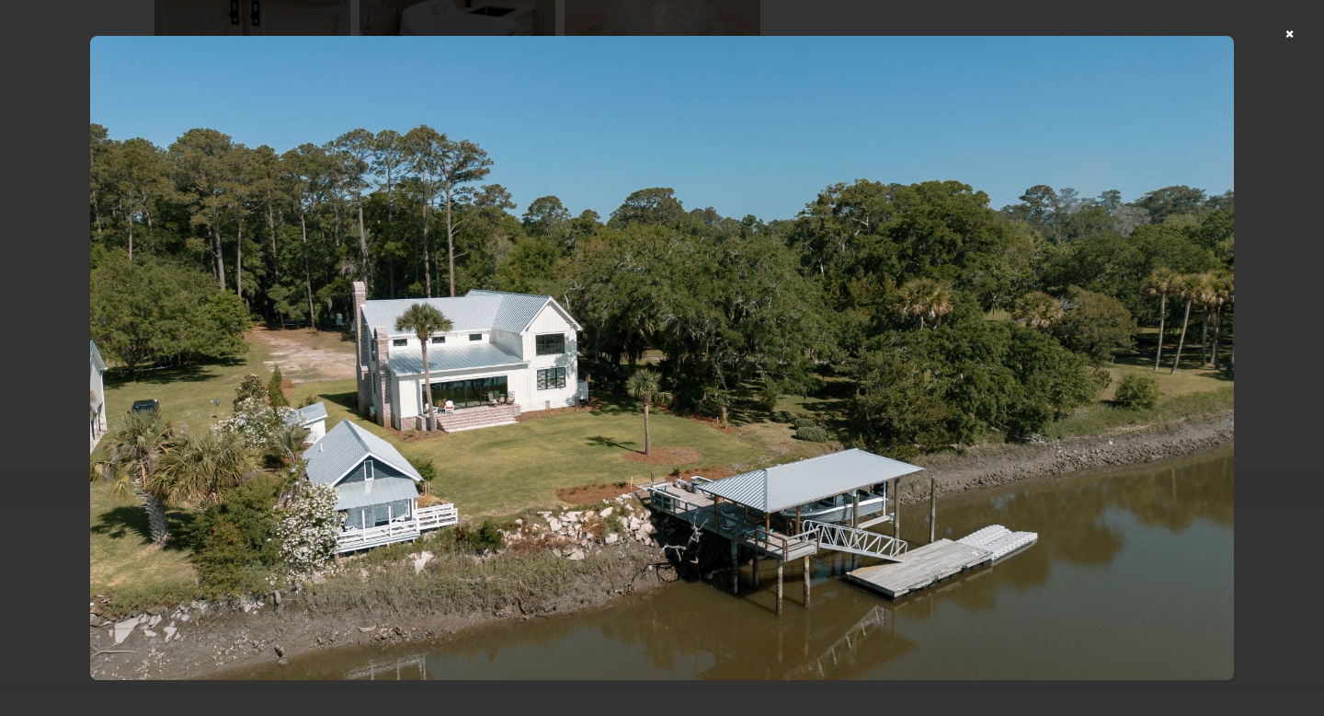
click at [1296, 38] on div at bounding box center [662, 358] width 1324 height 716
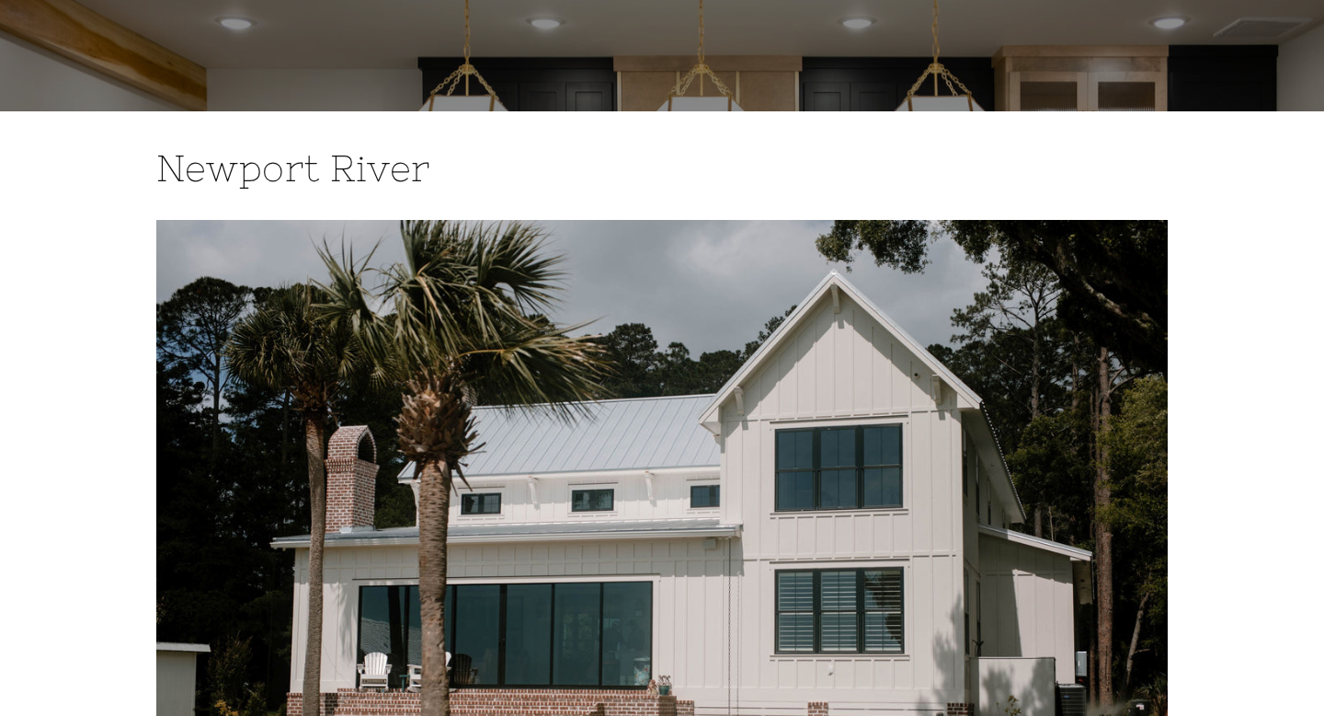
scroll to position [0, 0]
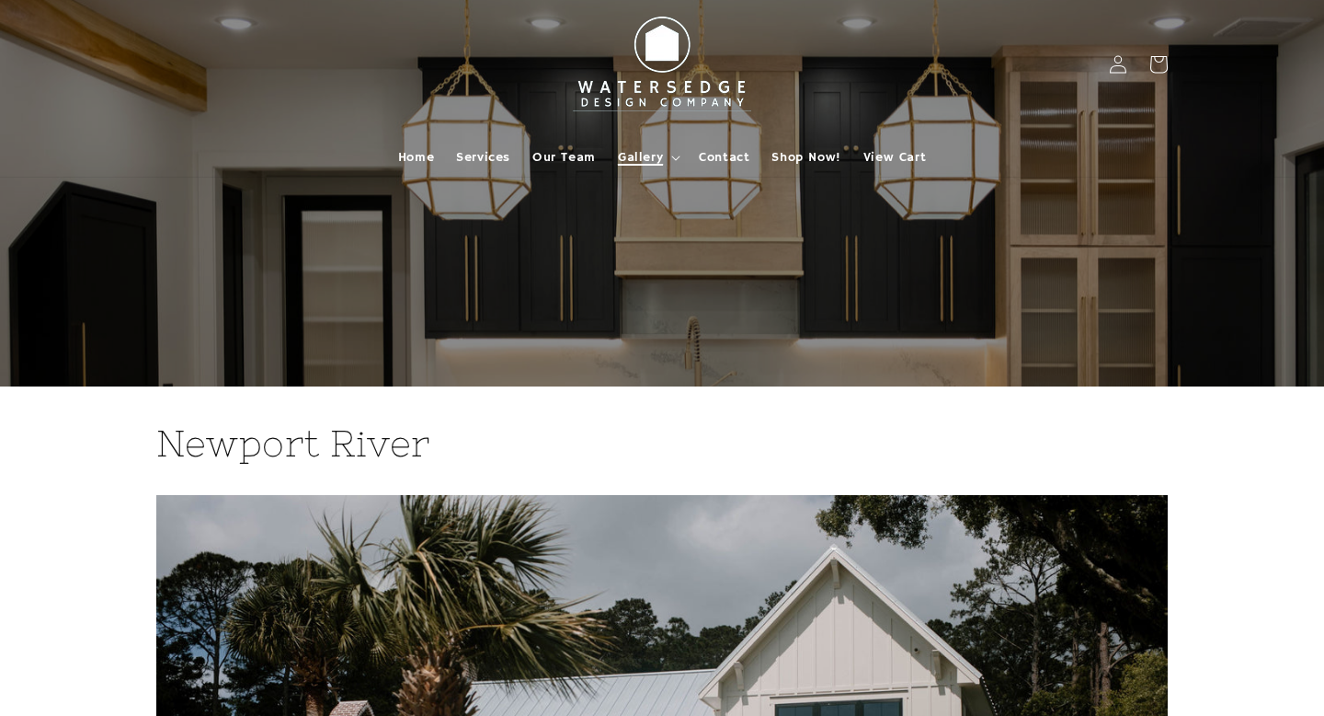
click at [658, 154] on span "Gallery" at bounding box center [640, 157] width 45 height 17
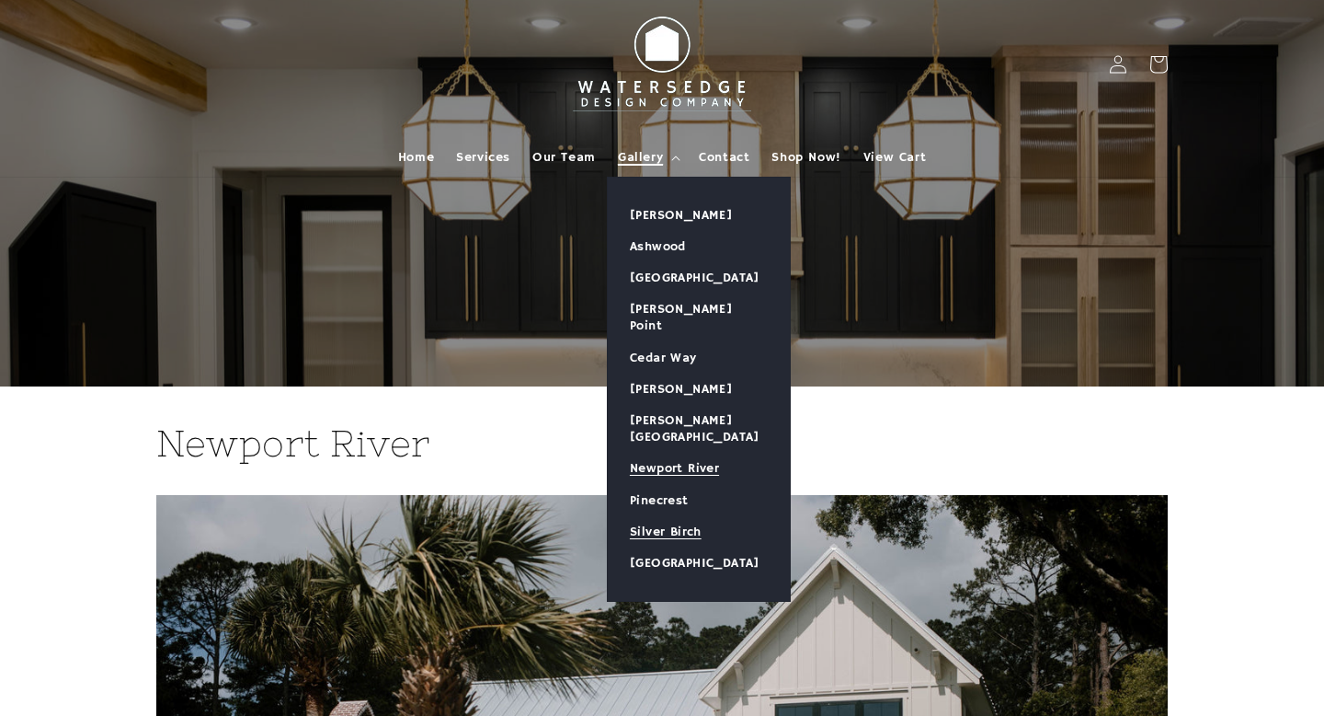
click at [696, 516] on link "Silver Birch" at bounding box center [699, 531] width 182 height 31
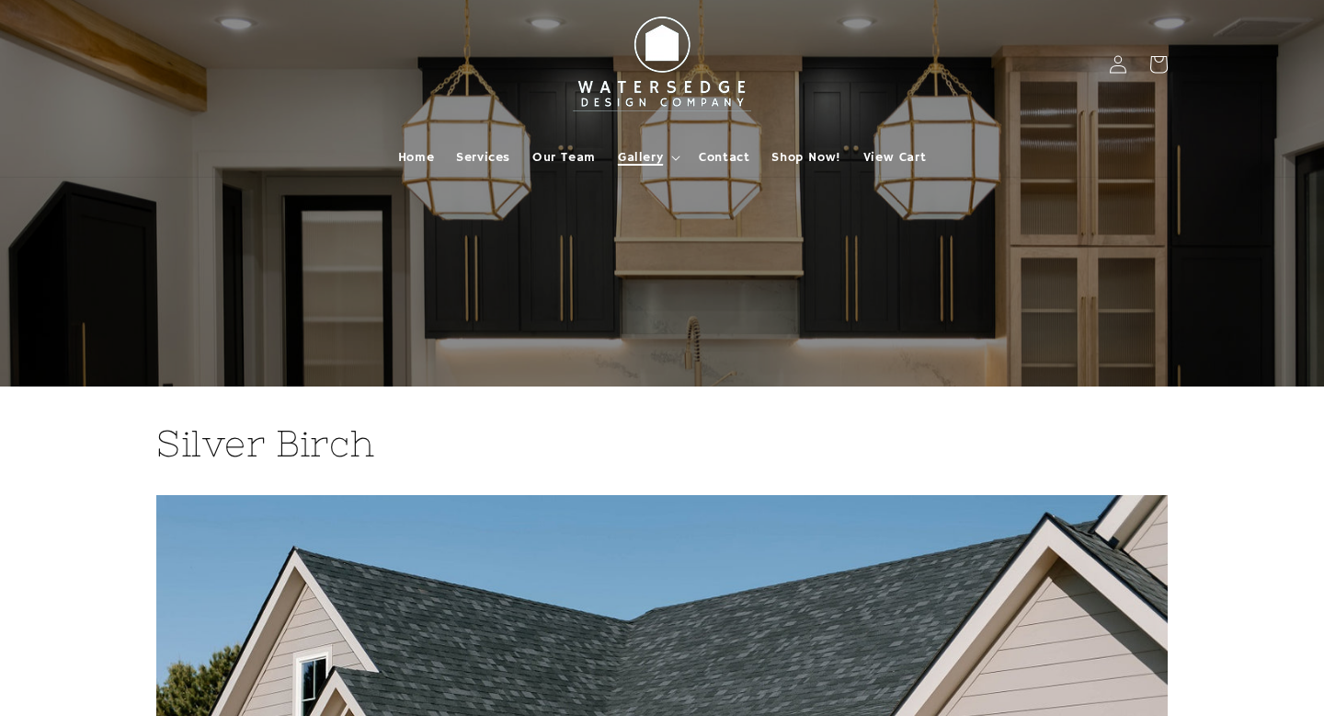
click at [669, 166] on summary "Gallery" at bounding box center [647, 157] width 81 height 39
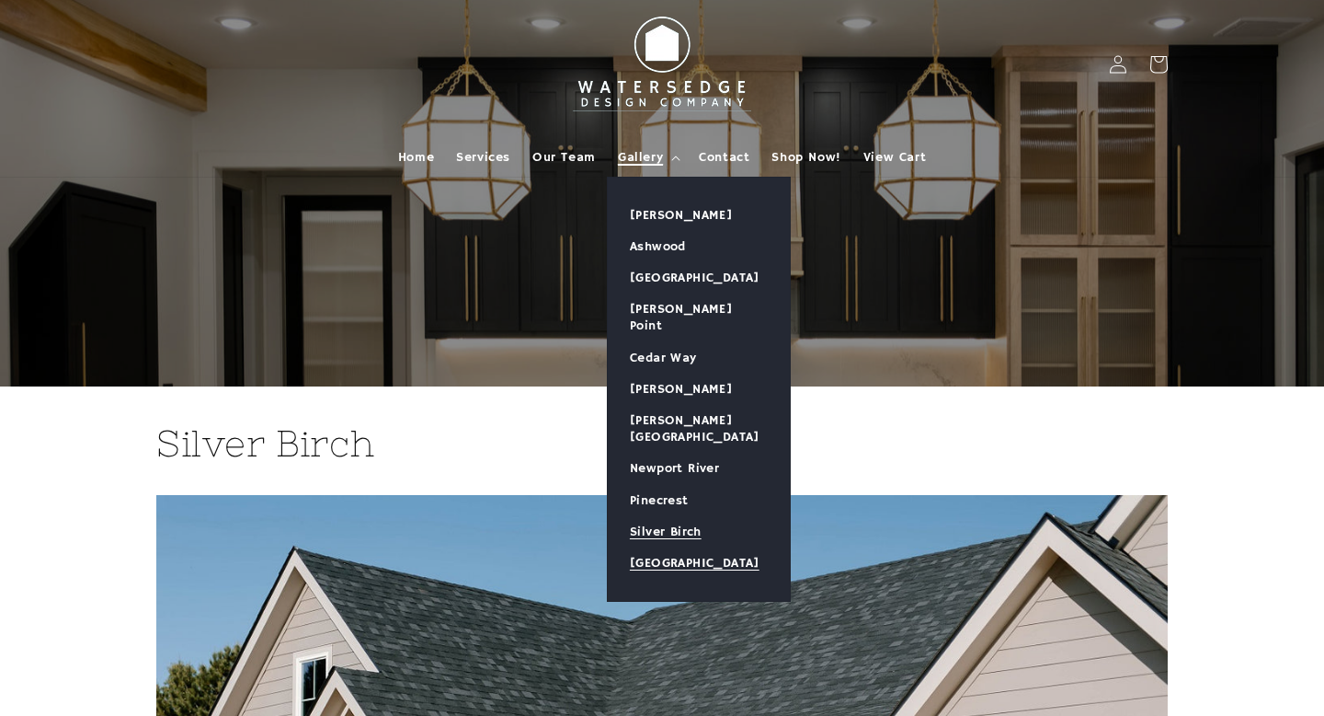
click at [666, 547] on link "[GEOGRAPHIC_DATA]" at bounding box center [699, 562] width 182 height 31
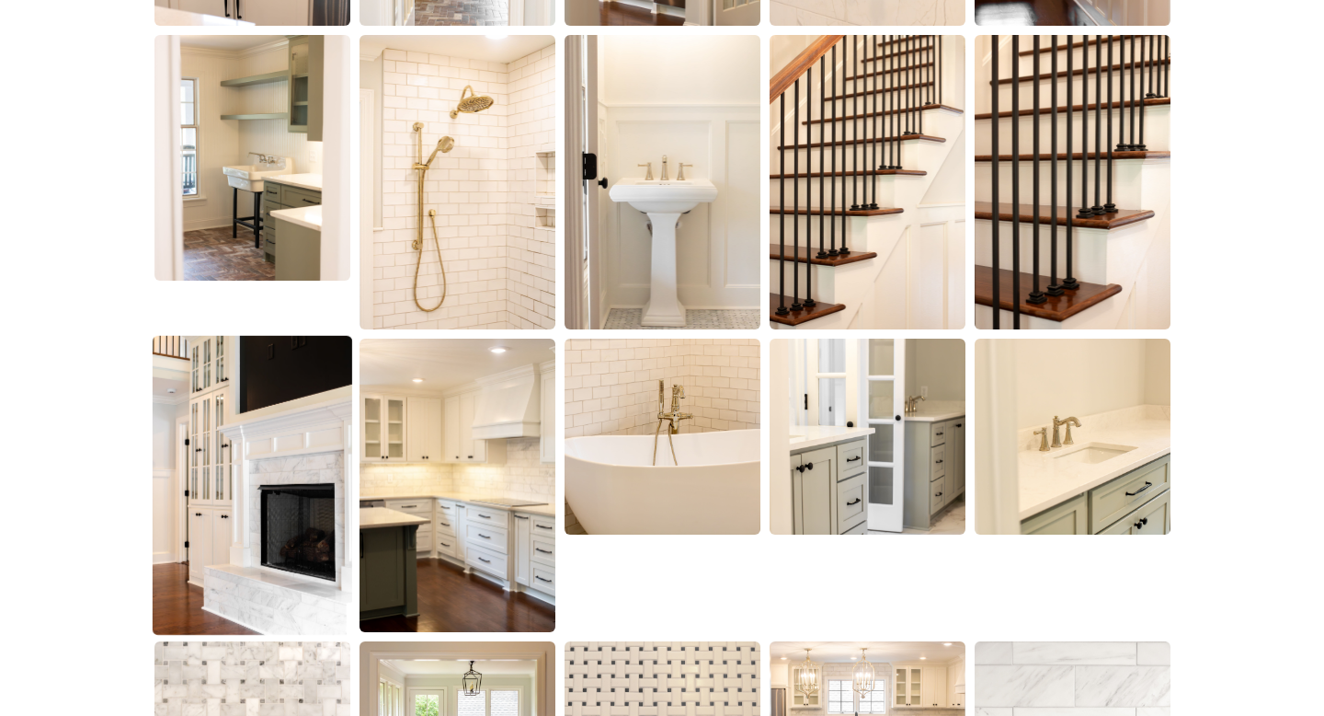
scroll to position [1560, 0]
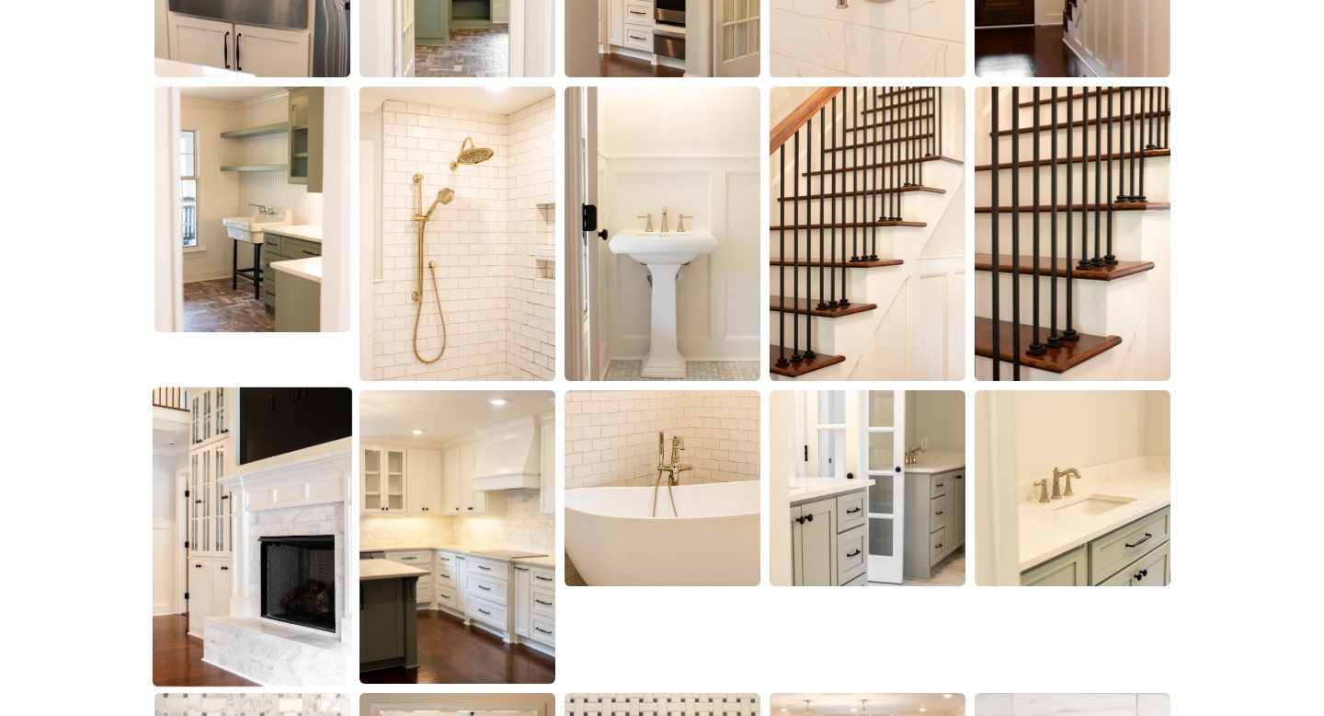
click at [201, 550] on img at bounding box center [252, 536] width 200 height 300
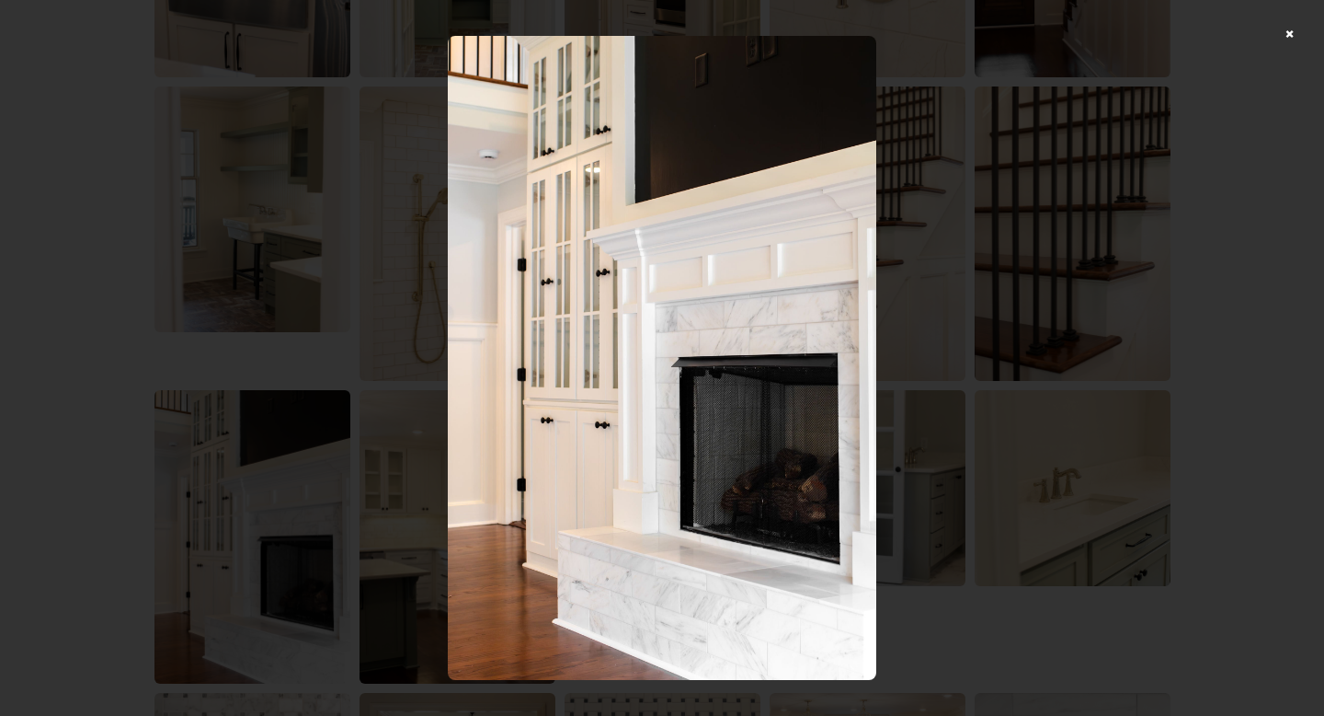
click at [1291, 28] on div at bounding box center [662, 358] width 1324 height 716
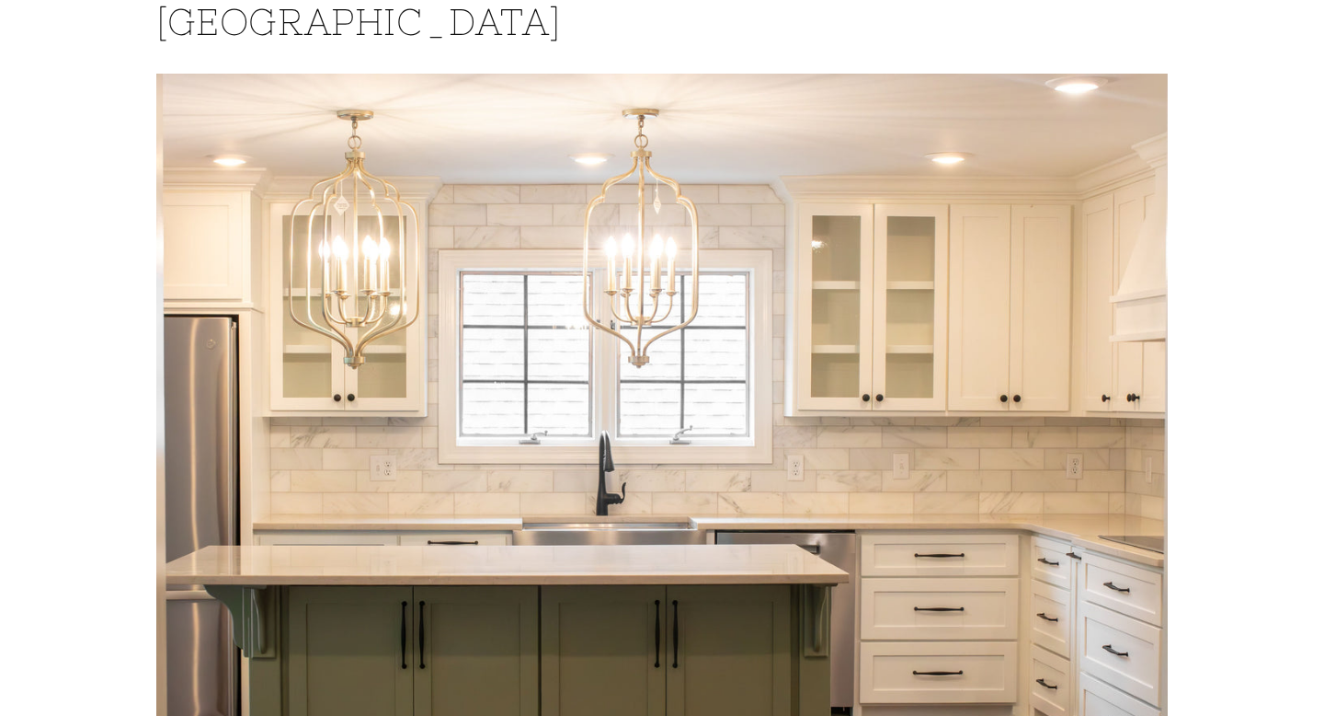
scroll to position [0, 0]
